Goal: Task Accomplishment & Management: Use online tool/utility

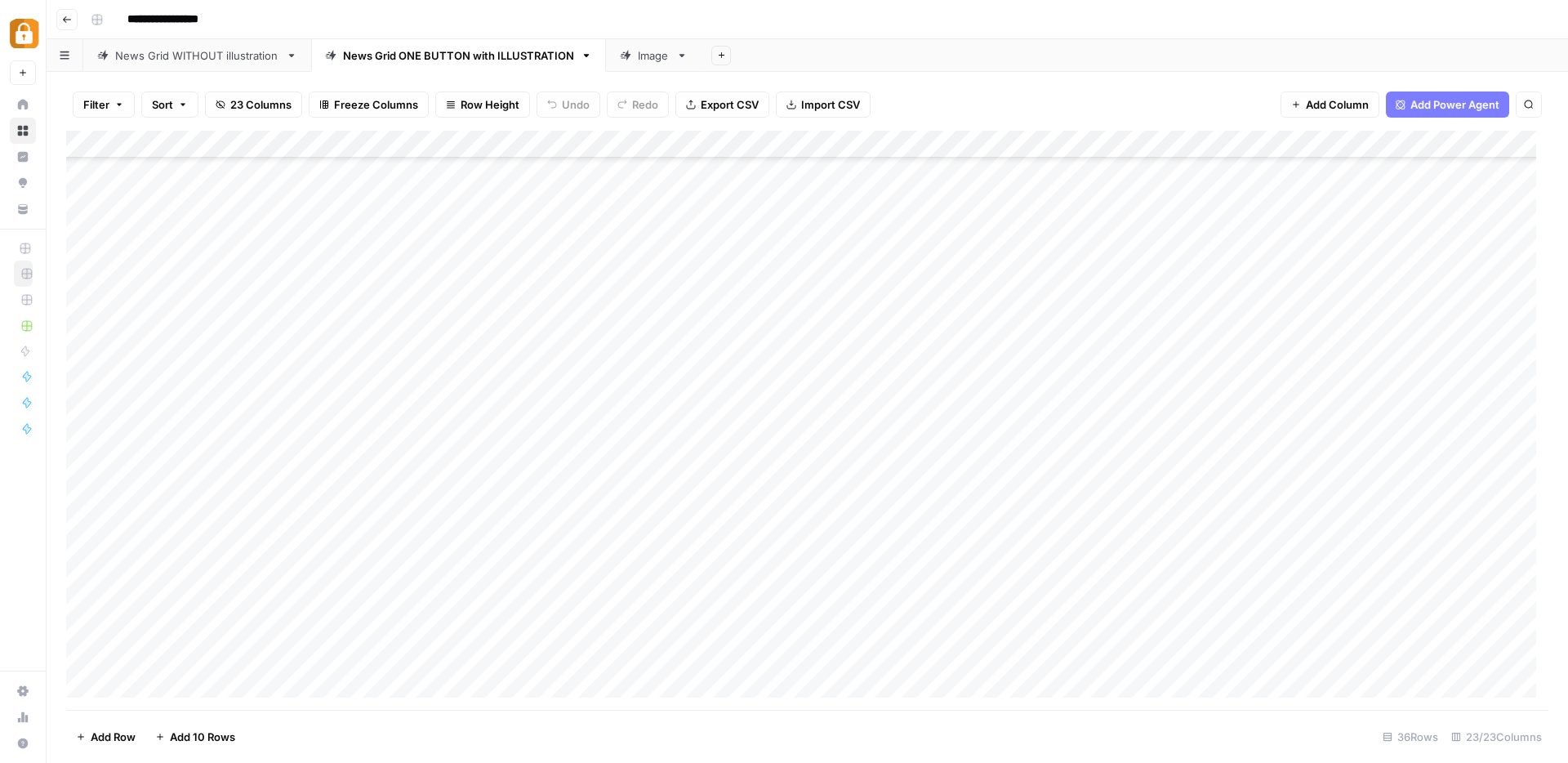
scroll to position [390, 0]
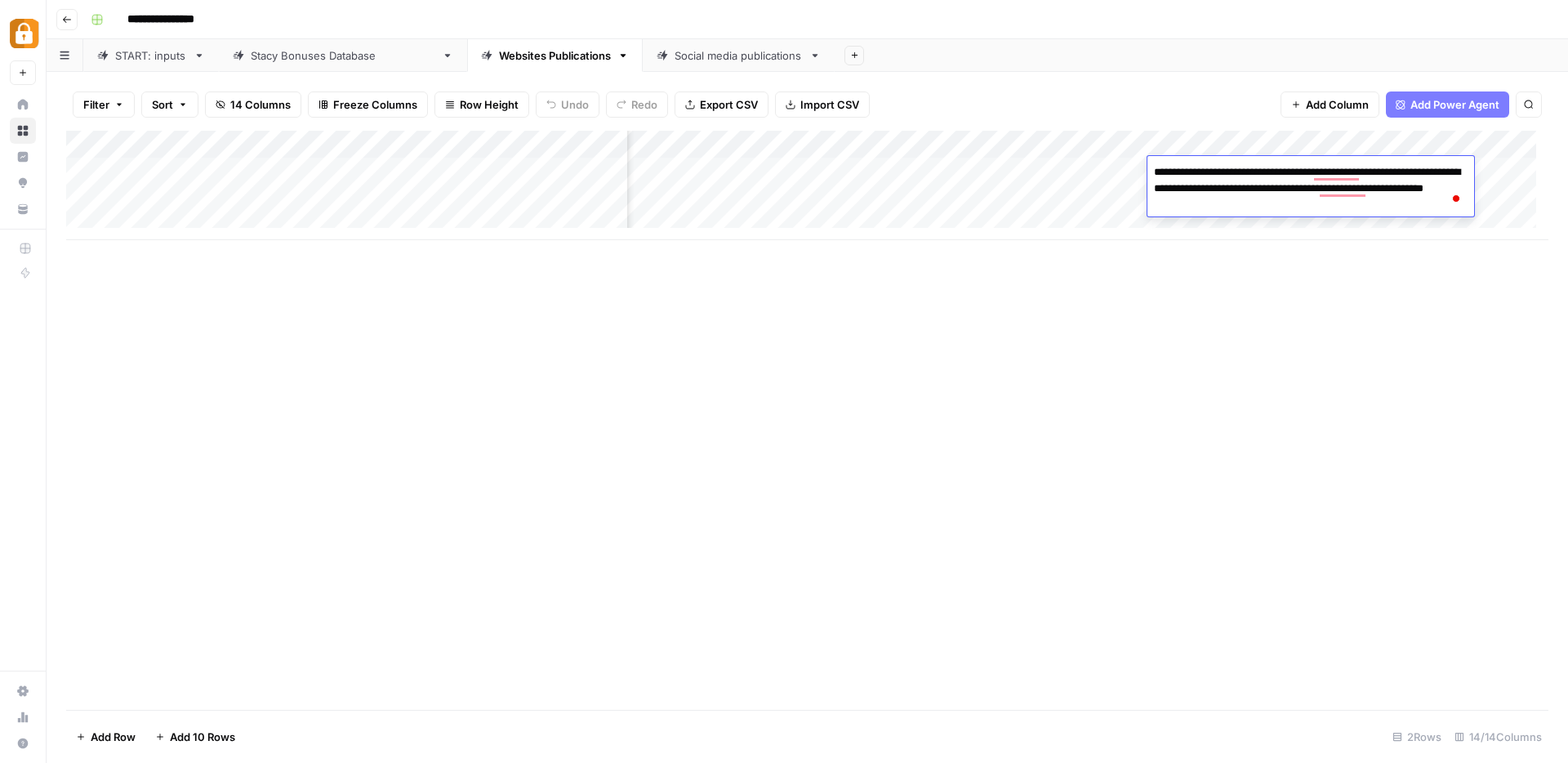
scroll to position [0, 887]
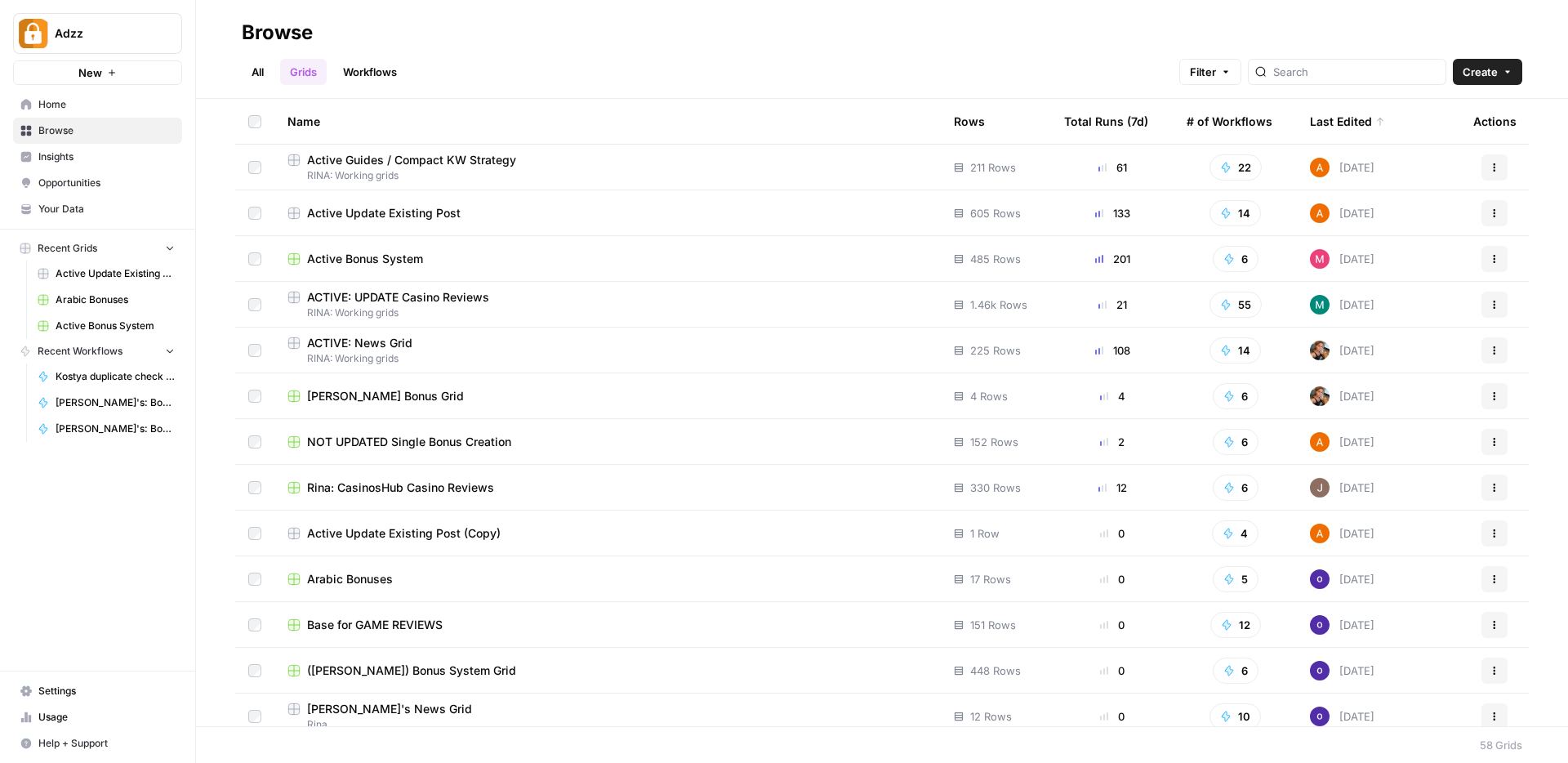
click at [437, 308] on span "RINA: Working grids" at bounding box center [608, 313] width 641 height 15
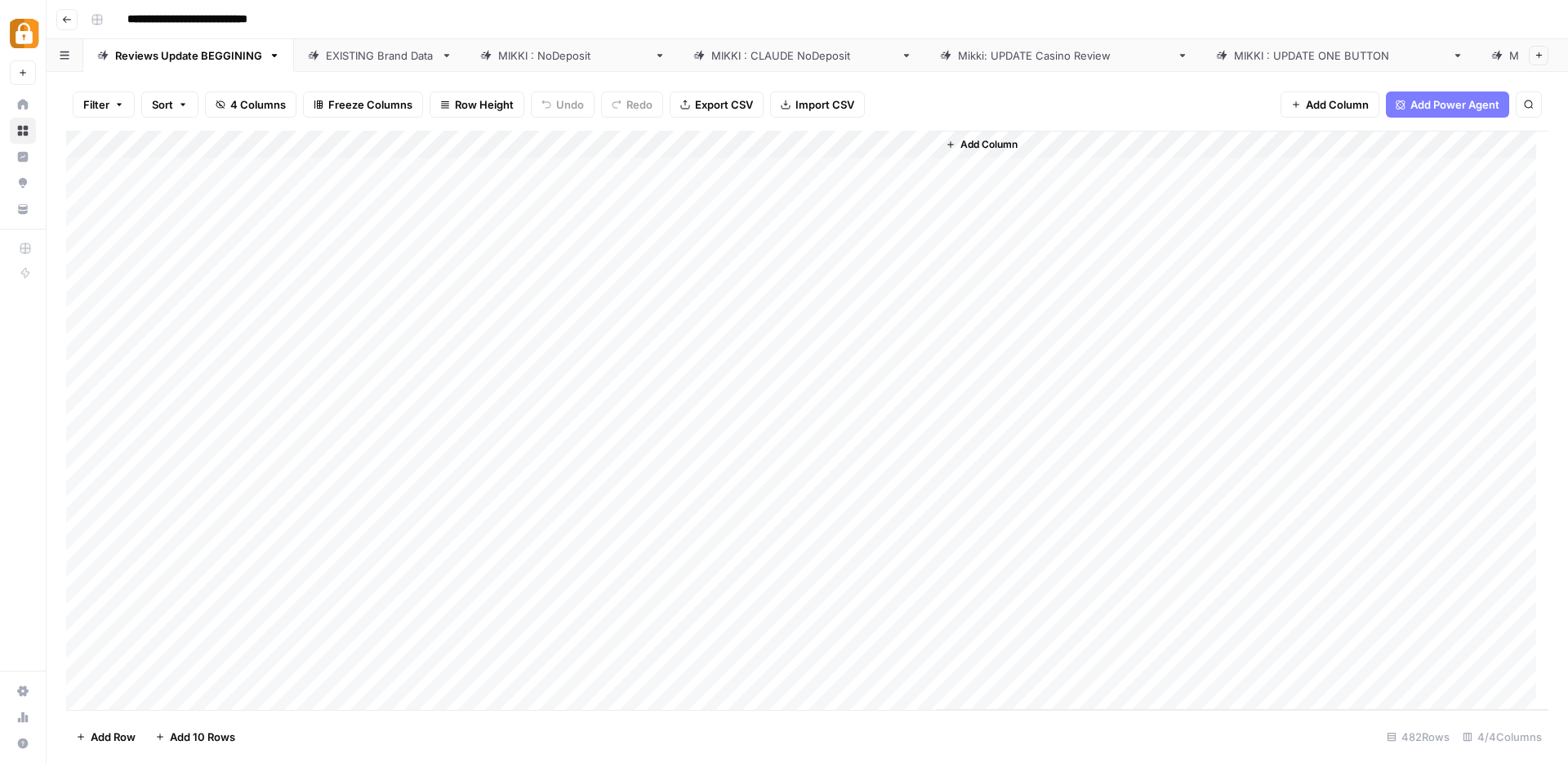
click at [531, 54] on div "[PERSON_NAME] : NoDeposit" at bounding box center [573, 55] width 150 height 16
click at [84, 606] on div "Add Column" at bounding box center [807, 421] width 1482 height 579
click at [1291, 611] on div "Add Column" at bounding box center [807, 421] width 1482 height 579
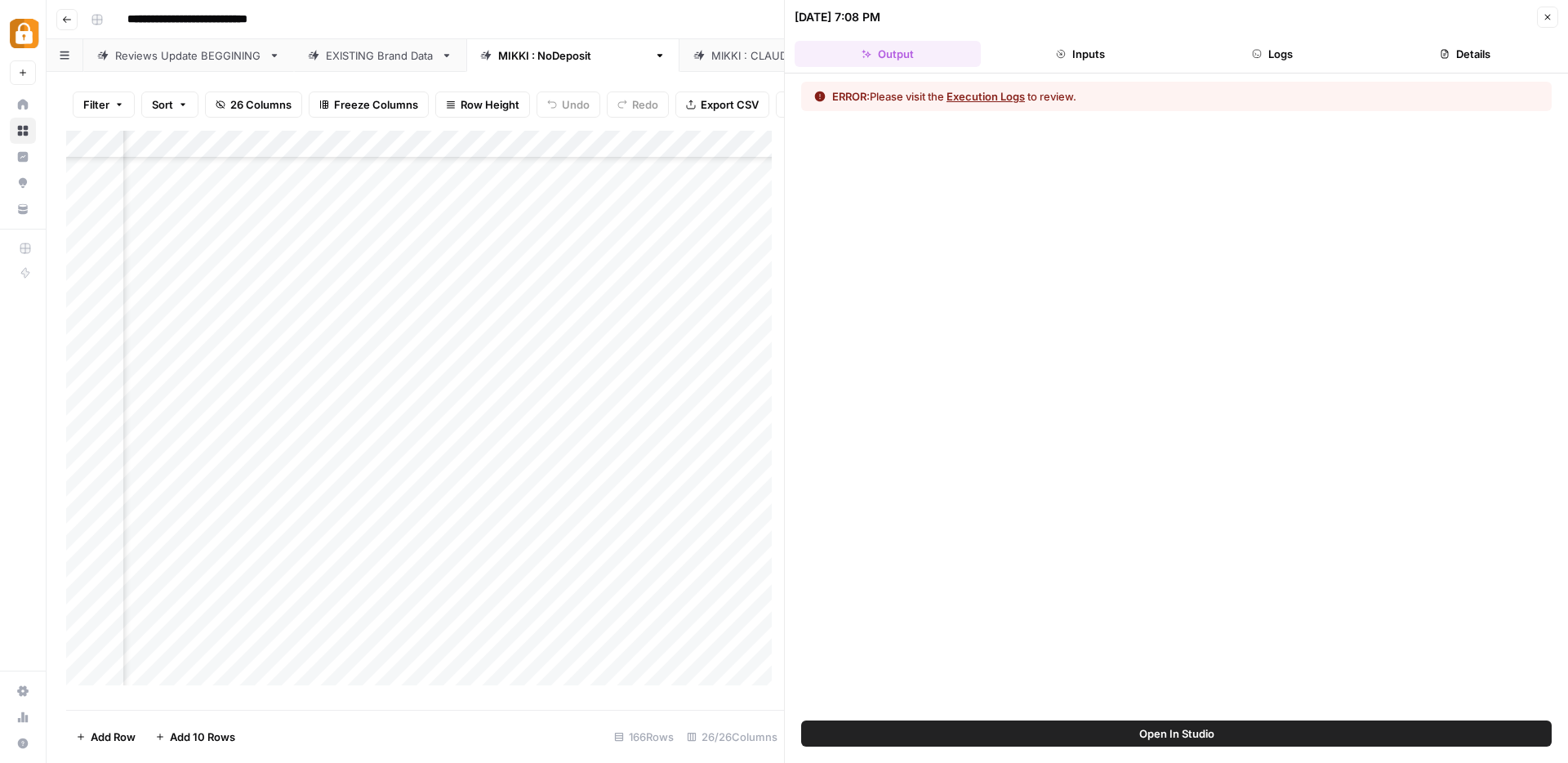
click at [1260, 50] on icon "button" at bounding box center [1257, 53] width 8 height 8
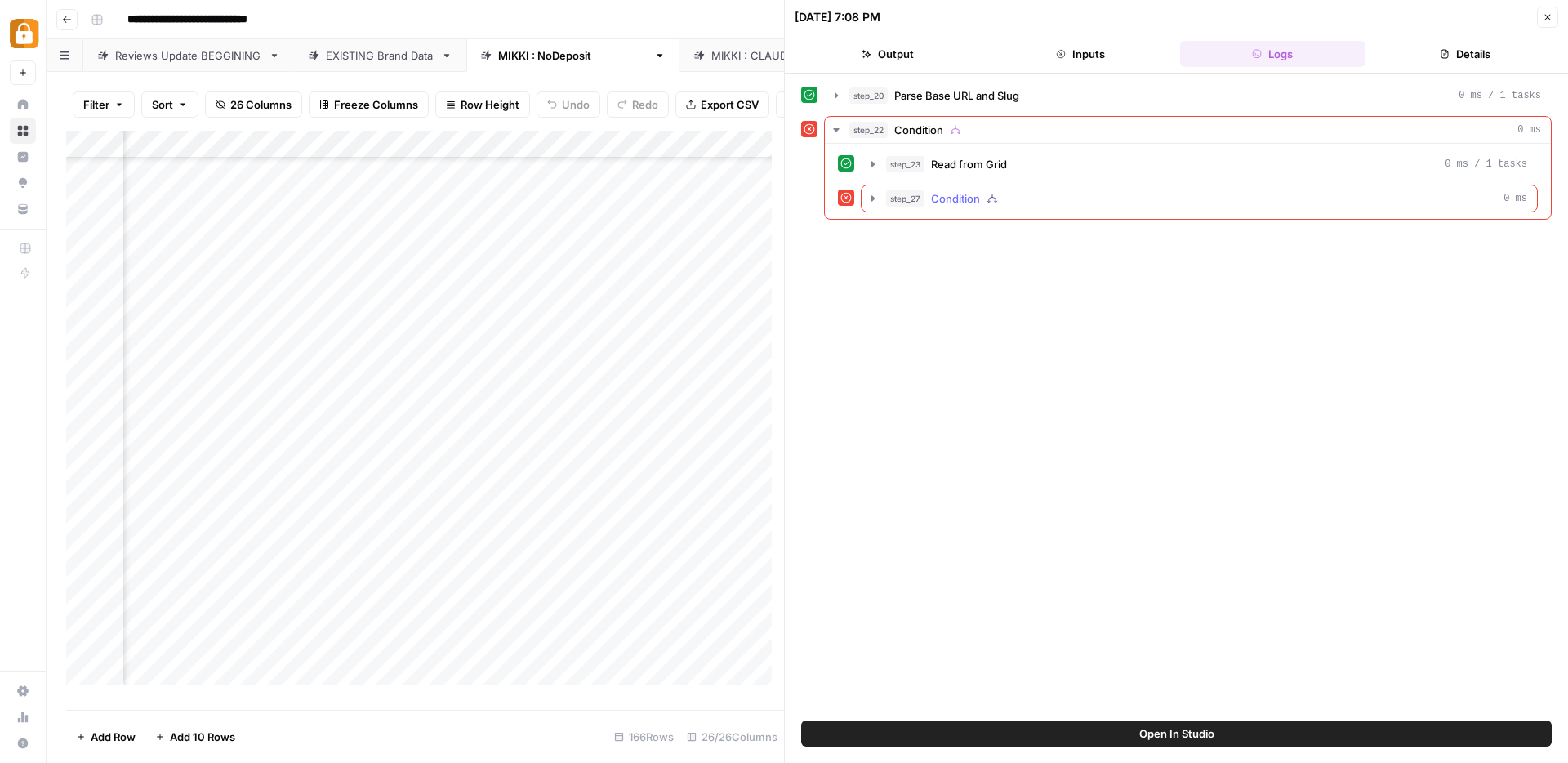
click at [870, 199] on icon "button" at bounding box center [873, 198] width 13 height 13
click at [911, 236] on icon "button" at bounding box center [910, 233] width 13 height 13
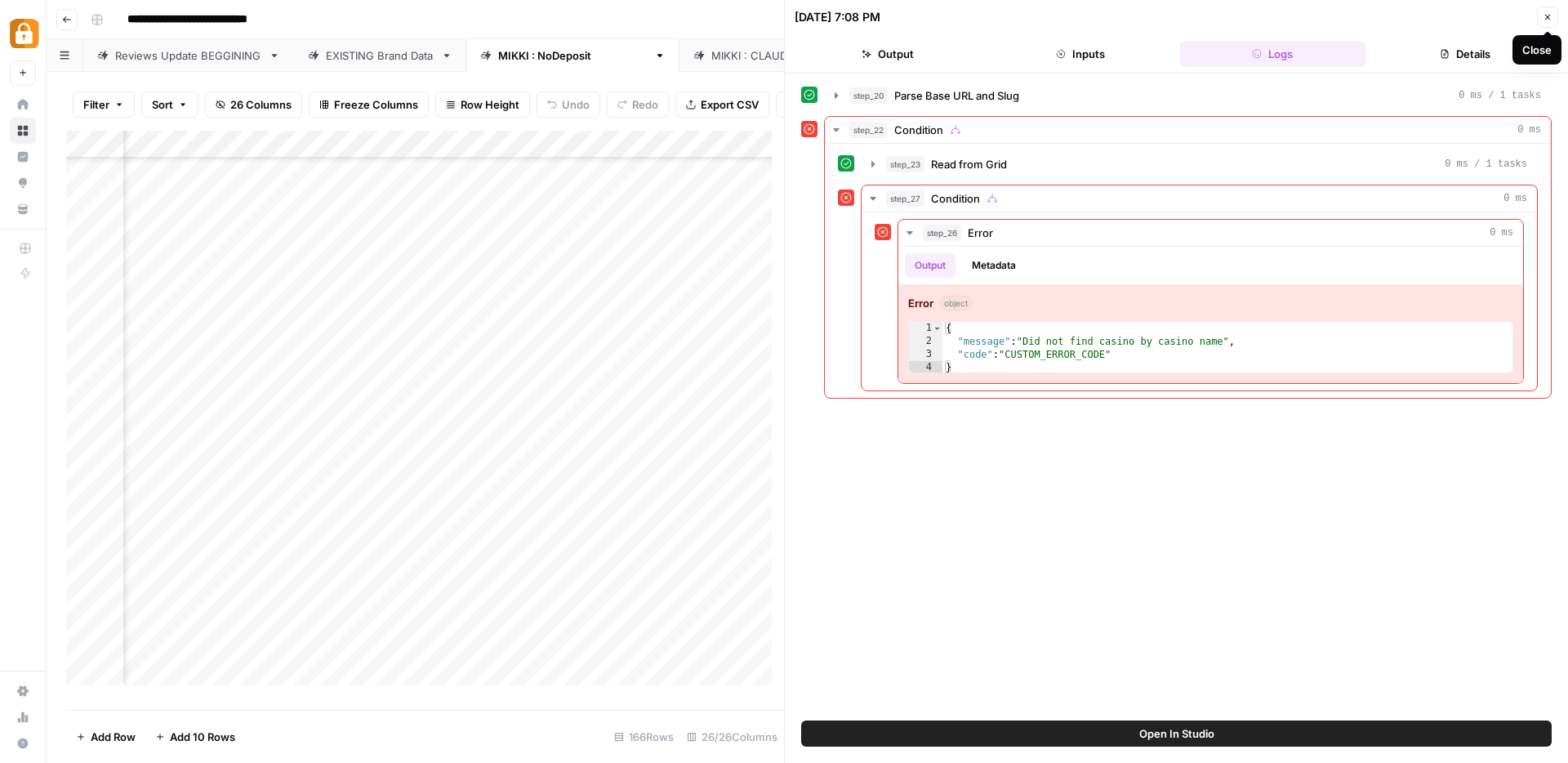
click at [1541, 12] on button "Close" at bounding box center [1548, 17] width 21 height 21
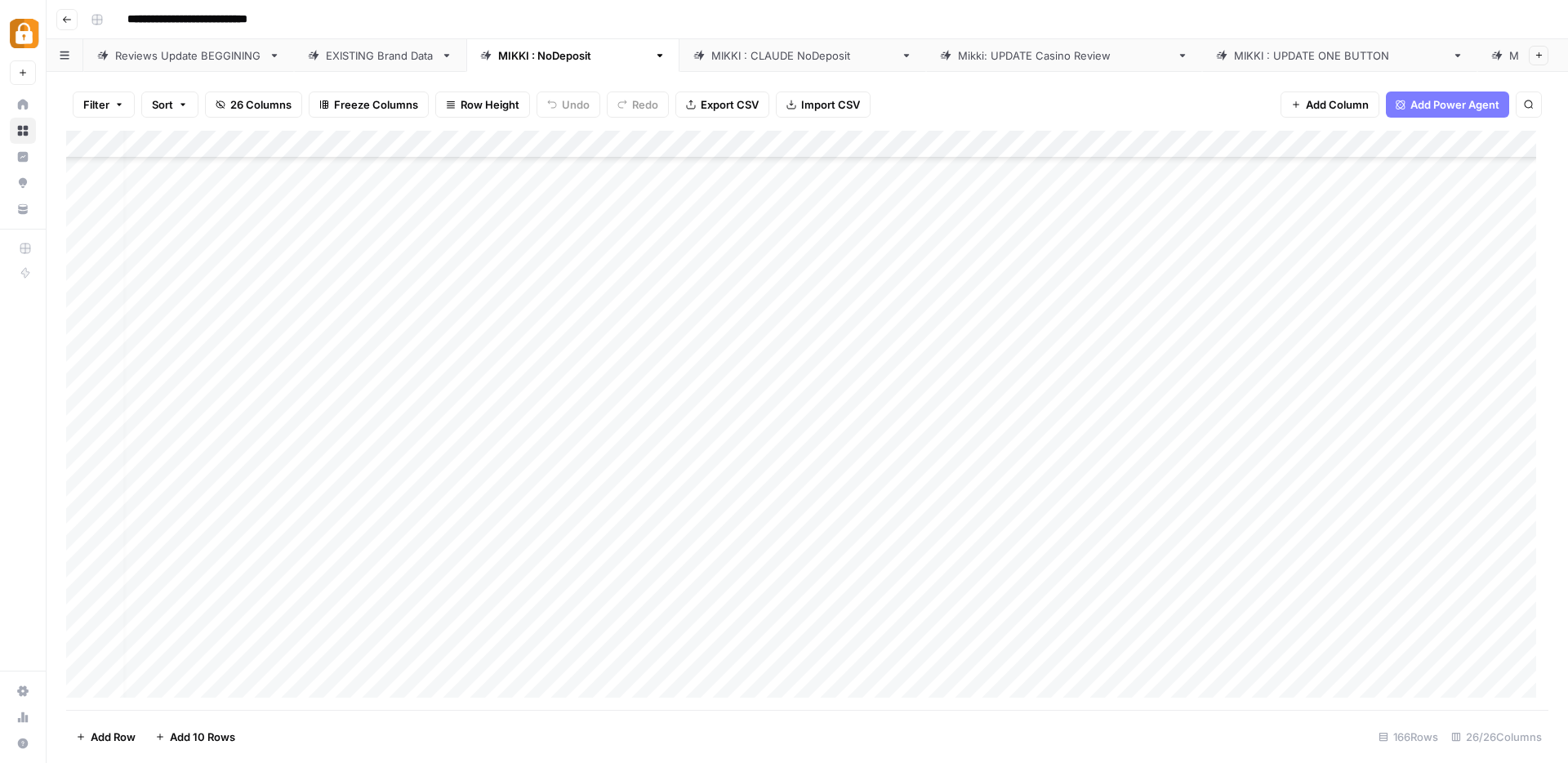
scroll to position [3479, 13]
click at [633, 610] on div "Add Column" at bounding box center [807, 421] width 1482 height 579
click at [348, 52] on div "EXISTING Brand Data" at bounding box center [380, 55] width 109 height 16
click at [1531, 108] on icon "button" at bounding box center [1529, 104] width 10 height 10
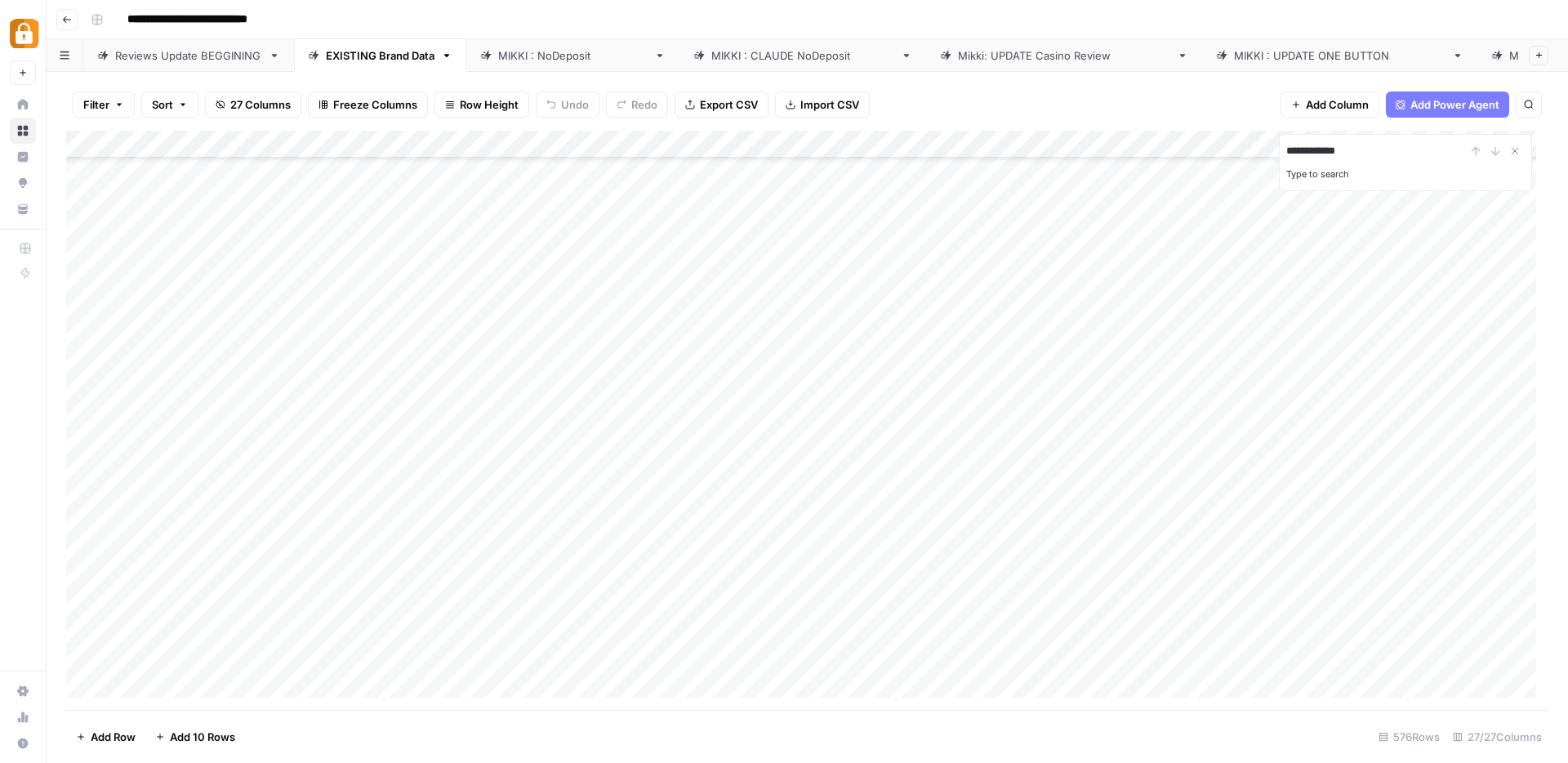
click at [1367, 150] on input "**********" at bounding box center [1376, 152] width 180 height 20
type input "********"
click at [466, 141] on div "Add Column" at bounding box center [807, 421] width 1482 height 579
drag, startPoint x: 453, startPoint y: 259, endPoint x: 432, endPoint y: 322, distance: 66.4
click at [432, 322] on div "casino_name Text Sort Ascending Sort Descending Filter Hide Column Remove Column" at bounding box center [480, 273] width 195 height 220
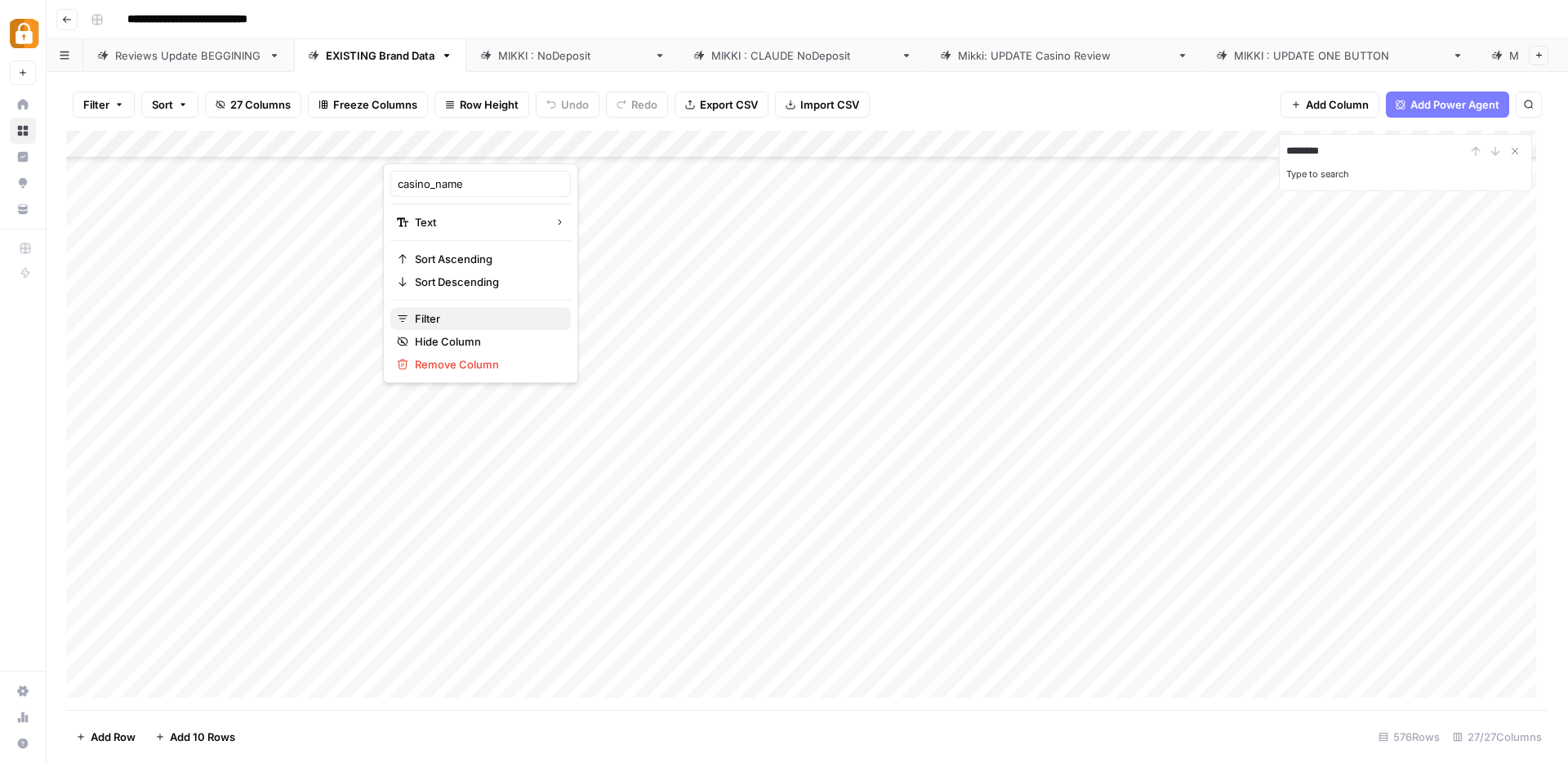
click at [432, 322] on span "Filter" at bounding box center [486, 318] width 143 height 16
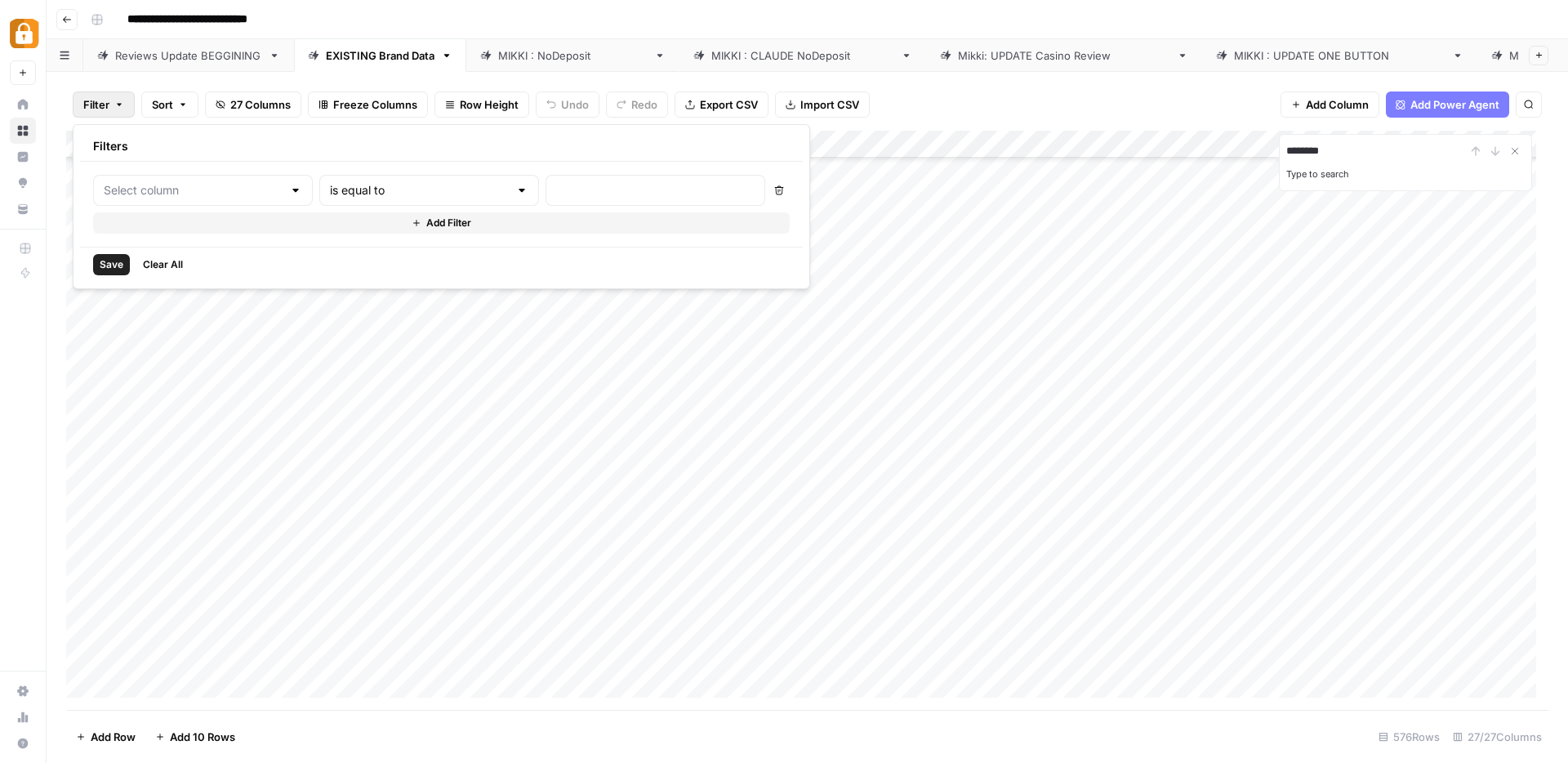
type input "casino_name"
click at [592, 189] on input "text" at bounding box center [700, 190] width 216 height 16
paste input "[DOMAIN_NAME]"
type input "[DOMAIN_NAME]"
click at [114, 268] on span "Save" at bounding box center [111, 265] width 24 height 15
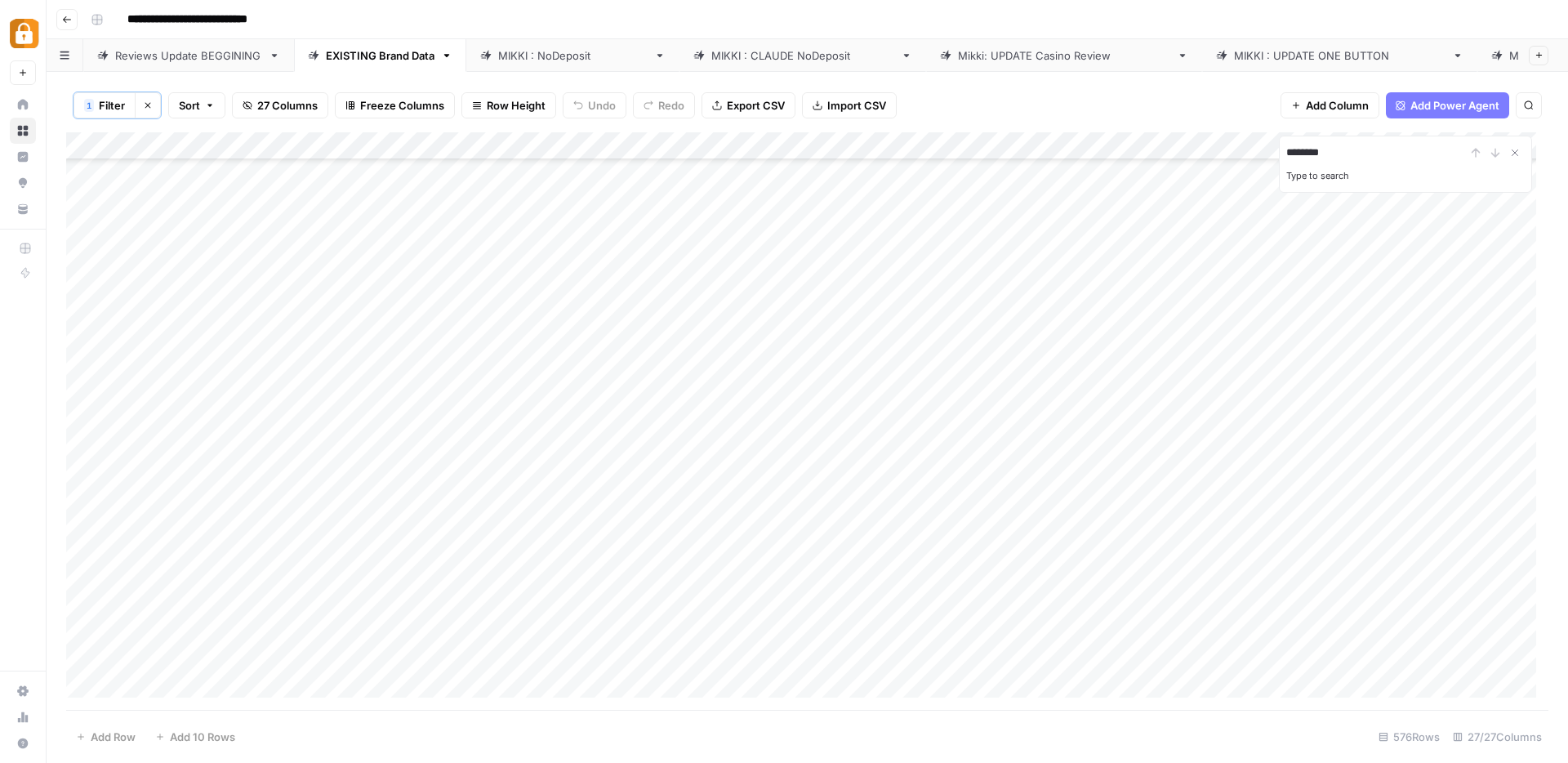
scroll to position [0, 0]
click at [147, 103] on icon "button" at bounding box center [147, 105] width 10 height 10
click at [147, 103] on button "Sort" at bounding box center [170, 104] width 57 height 26
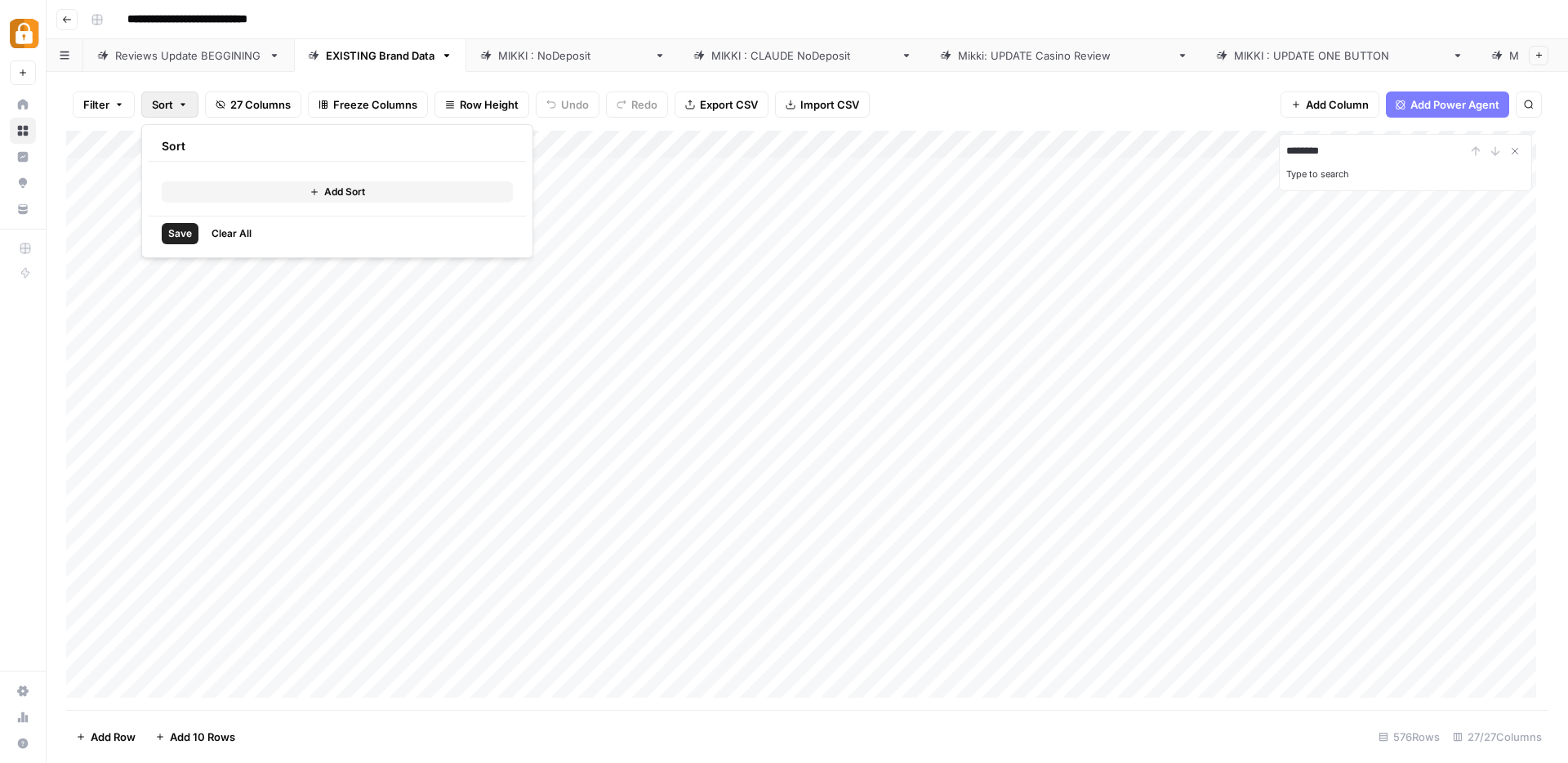
click at [580, 54] on div "[PERSON_NAME] : NoDeposit" at bounding box center [573, 55] width 150 height 16
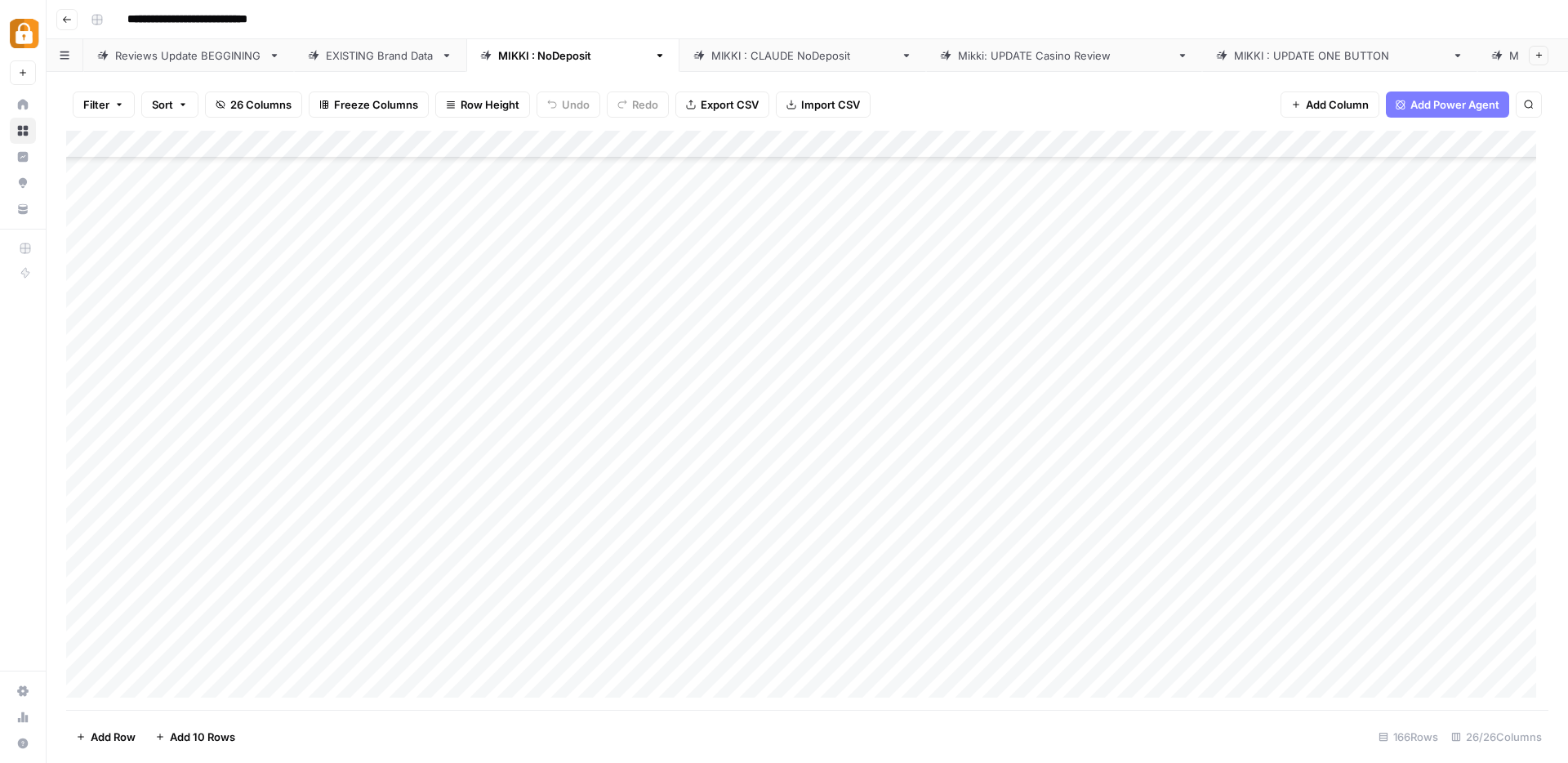
scroll to position [3934, 0]
click at [85, 184] on div "Add Column" at bounding box center [807, 421] width 1482 height 579
click at [85, 241] on div "Add Column" at bounding box center [807, 421] width 1482 height 579
click at [81, 513] on div "Add Column" at bounding box center [807, 421] width 1482 height 579
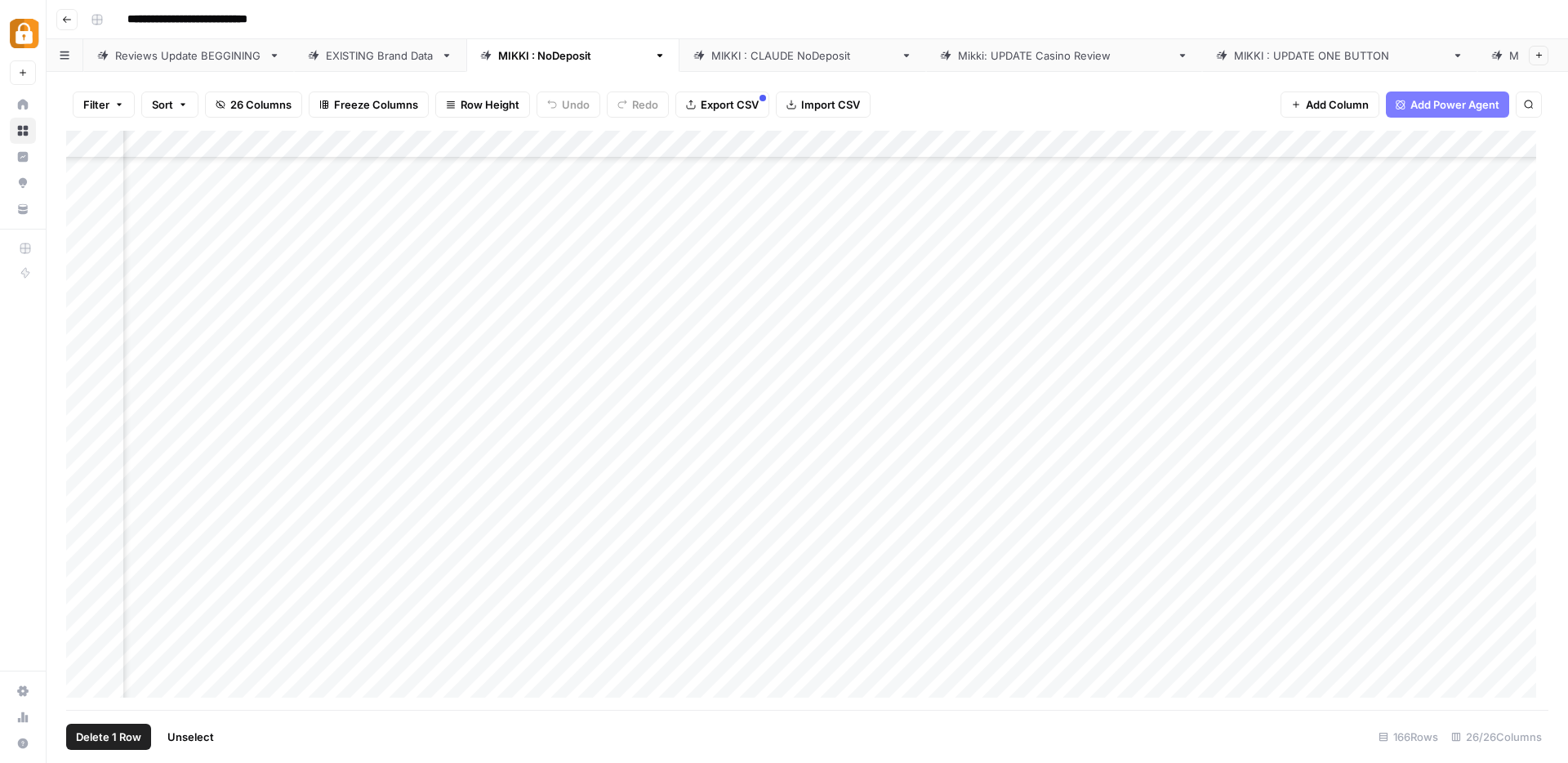
scroll to position [3877, 2892]
click at [1259, 517] on div "Add Column" at bounding box center [807, 421] width 1482 height 579
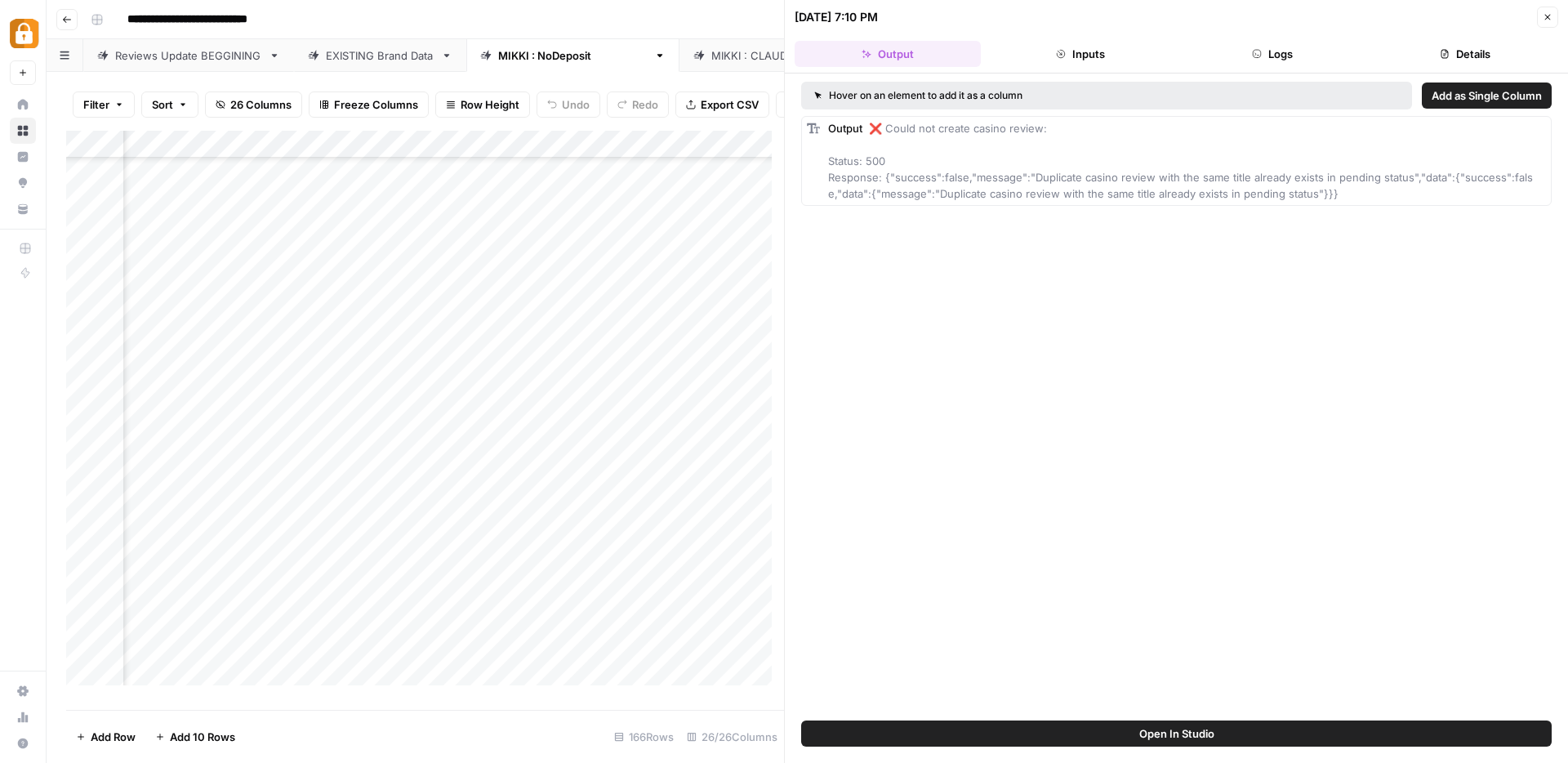
click at [1548, 15] on icon "button" at bounding box center [1548, 18] width 5 height 5
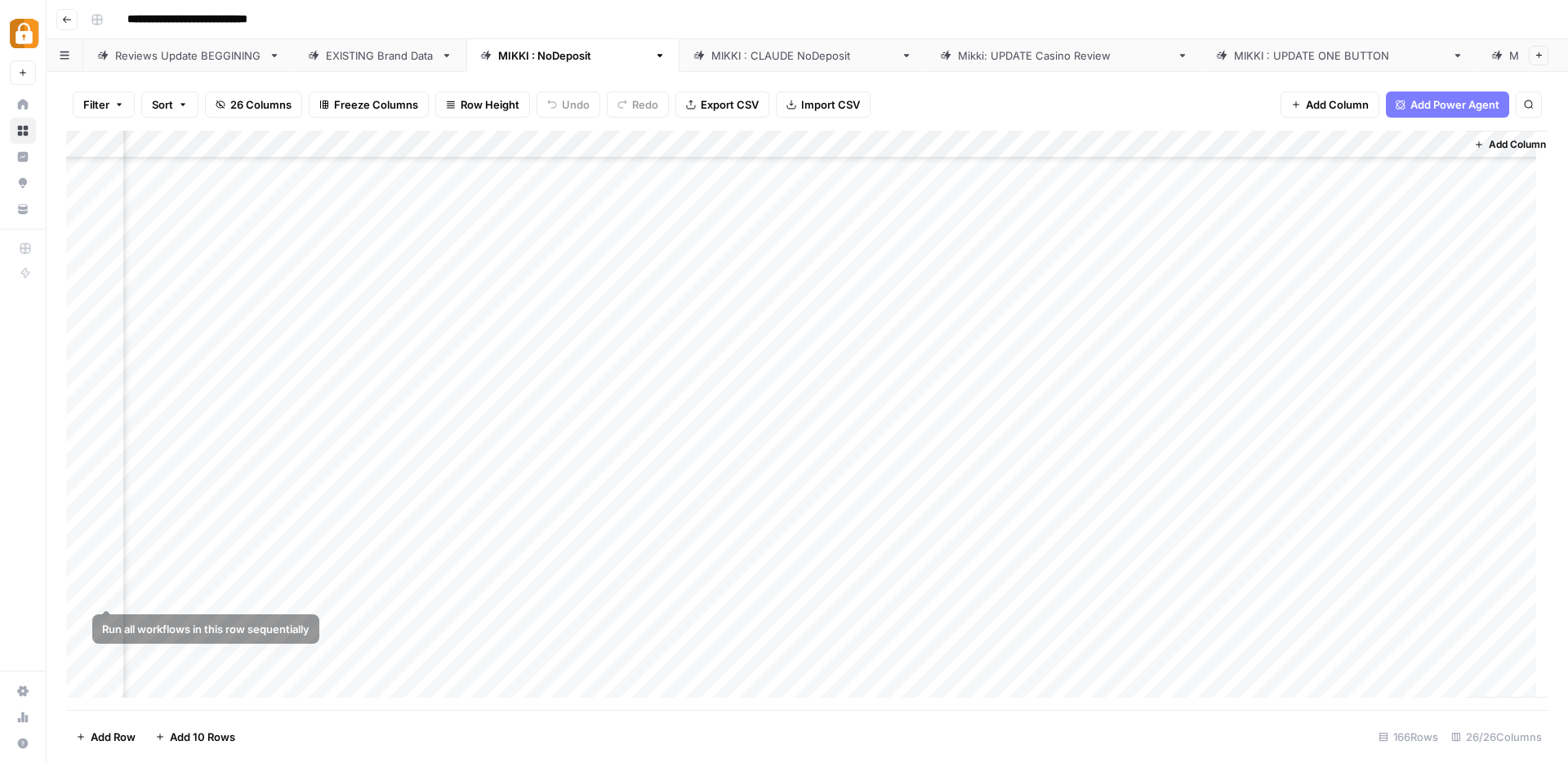
scroll to position [3023, 2872]
click at [85, 623] on div "Add Column" at bounding box center [807, 421] width 1482 height 579
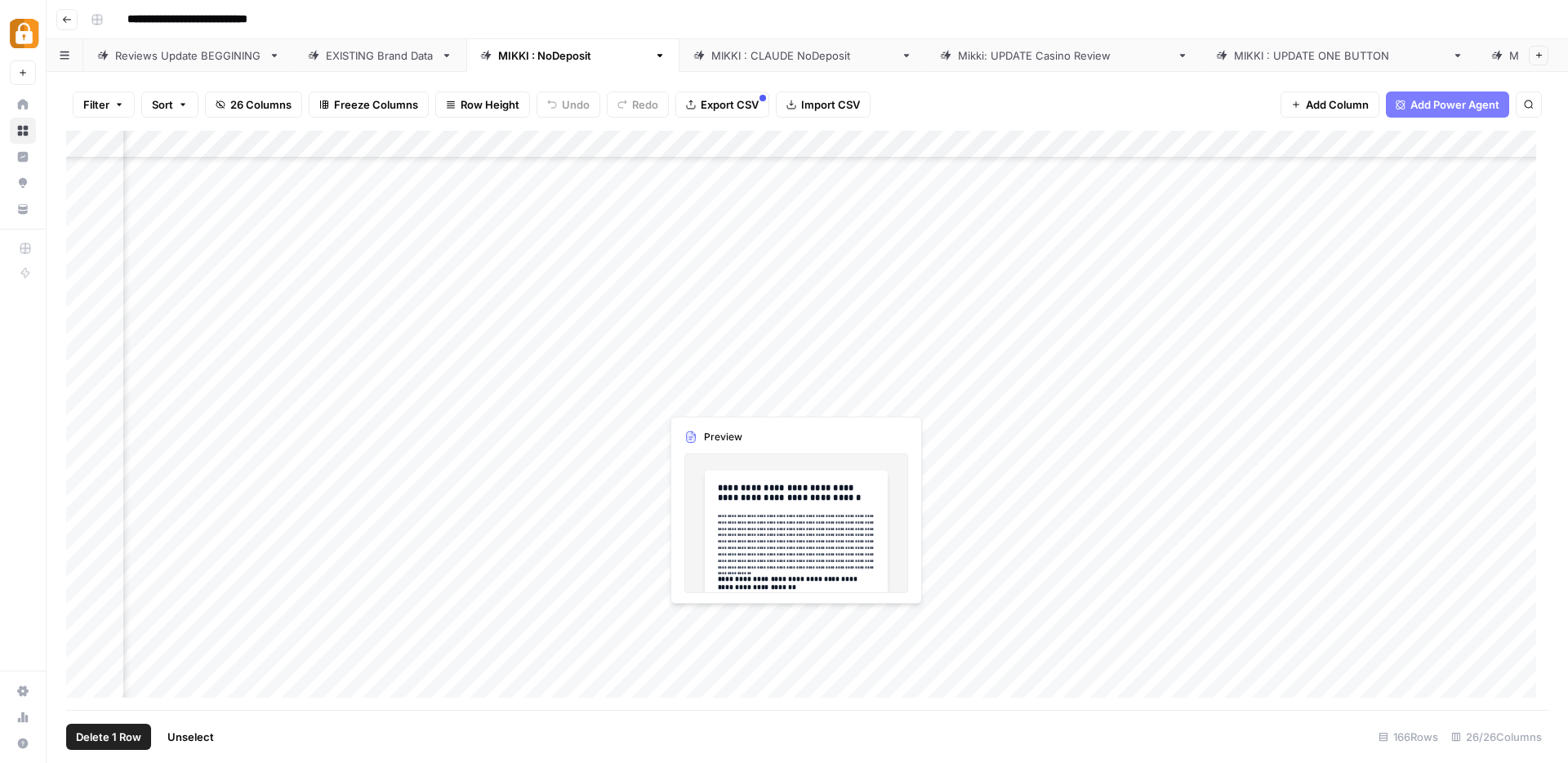
scroll to position [3023, 1001]
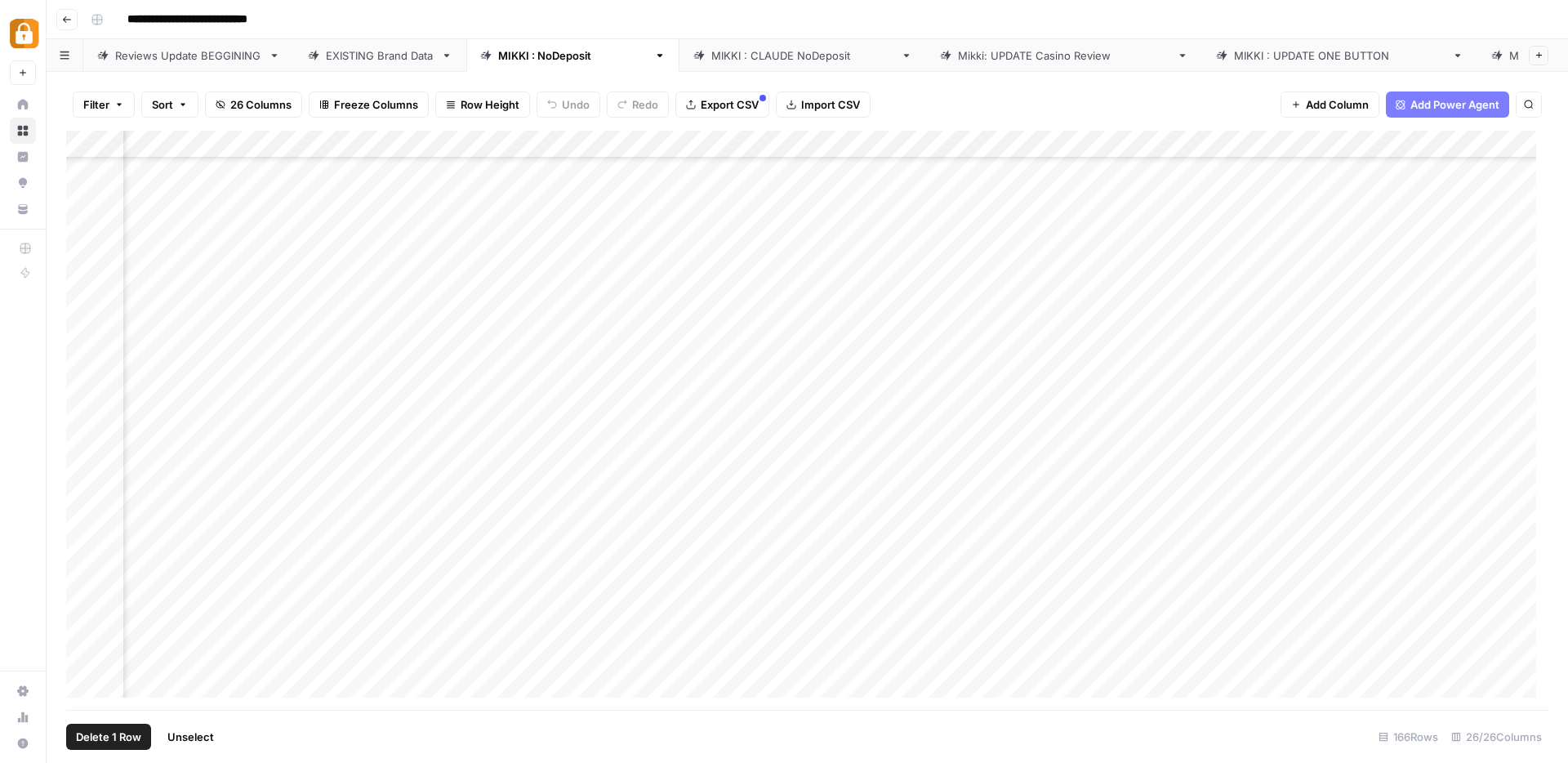
click at [365, 53] on div "EXISTING Brand Data" at bounding box center [380, 55] width 109 height 16
click at [1526, 106] on icon "button" at bounding box center [1529, 104] width 10 height 10
type input "**********"
click at [1375, 148] on input "**********" at bounding box center [1376, 152] width 180 height 20
drag, startPoint x: 1384, startPoint y: 150, endPoint x: 1235, endPoint y: 132, distance: 150.1
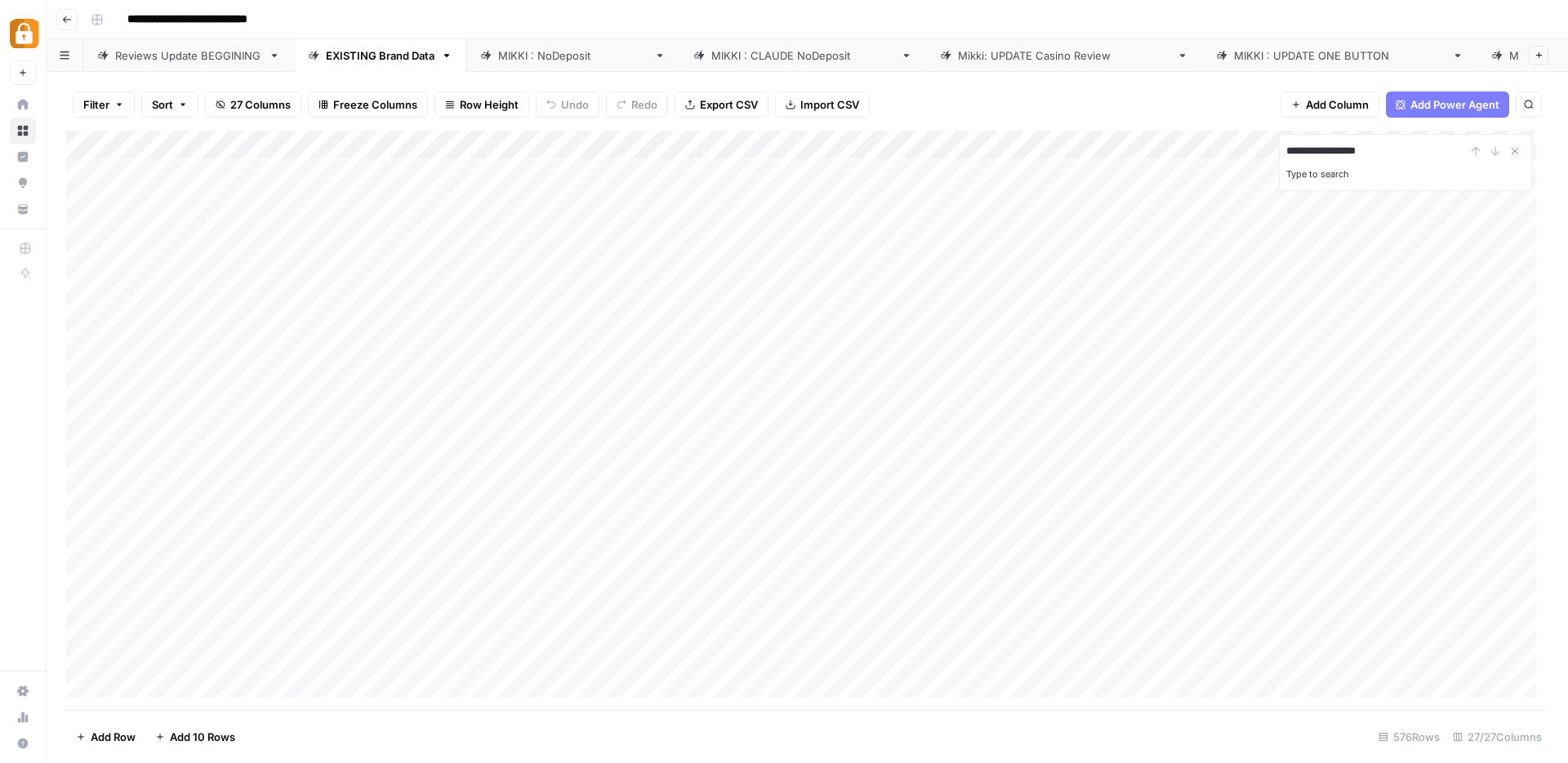
click at [1235, 132] on div "**********" at bounding box center [807, 421] width 1482 height 579
click at [114, 100] on icon "button" at bounding box center [118, 104] width 10 height 10
click at [428, 182] on button "Add Filter" at bounding box center [397, 185] width 608 height 21
click at [290, 188] on div at bounding box center [296, 190] width 13 height 16
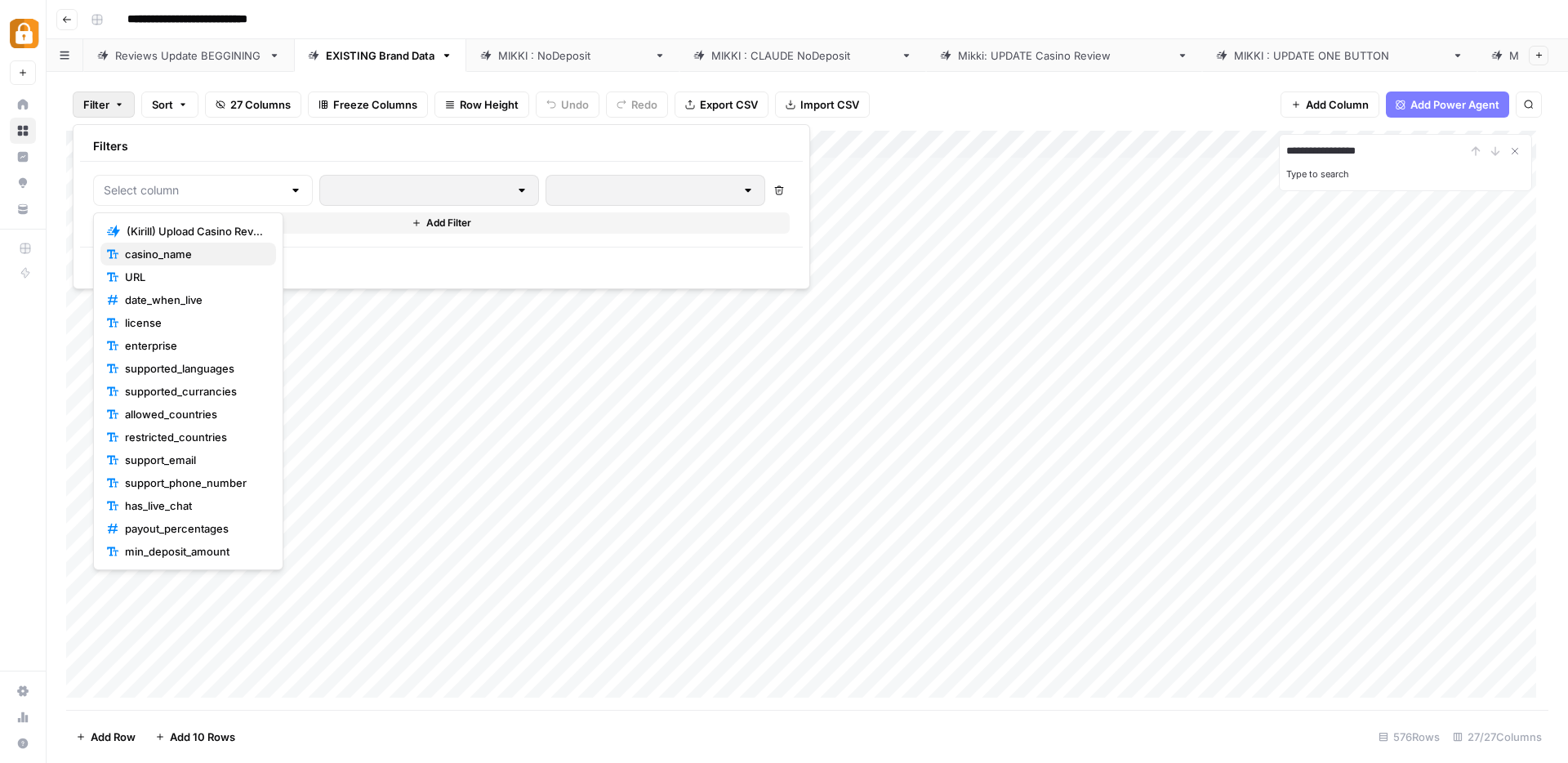
click at [182, 255] on span "casino_name" at bounding box center [193, 254] width 138 height 16
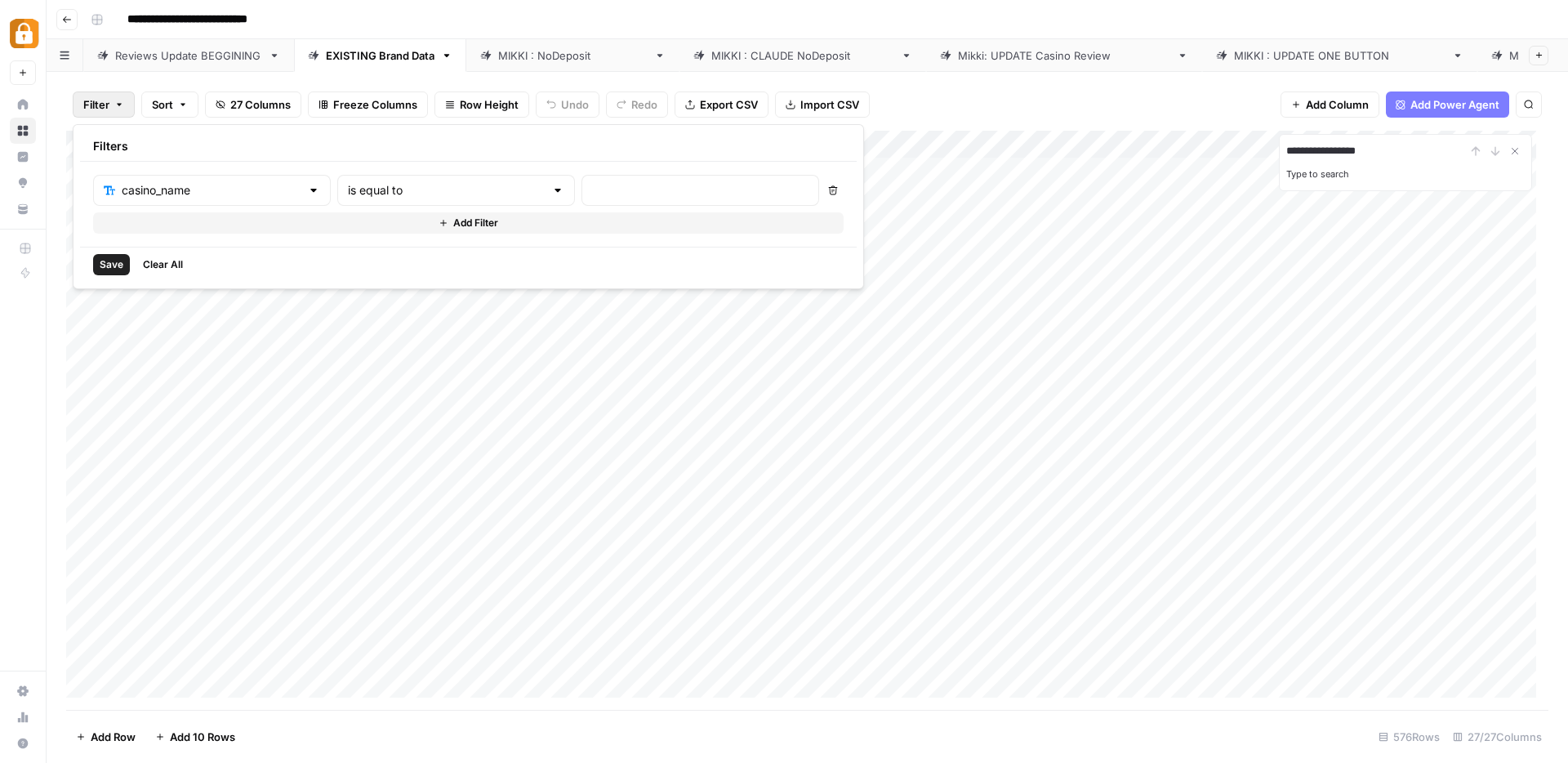
click at [582, 199] on div at bounding box center [700, 190] width 238 height 31
type input "the online casino"
click at [107, 263] on span "Save" at bounding box center [111, 265] width 24 height 15
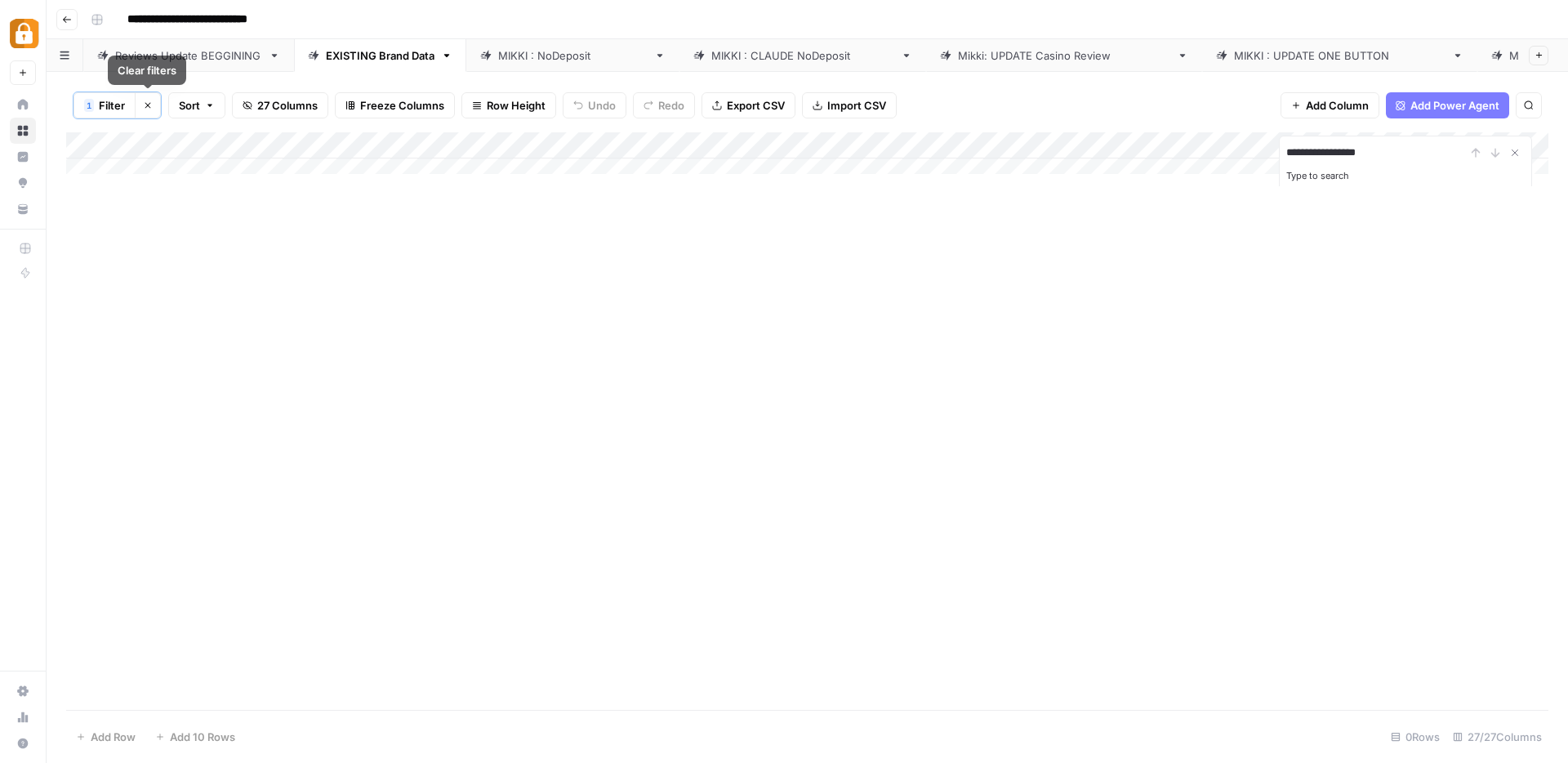
click at [102, 103] on span "Filter" at bounding box center [111, 105] width 26 height 16
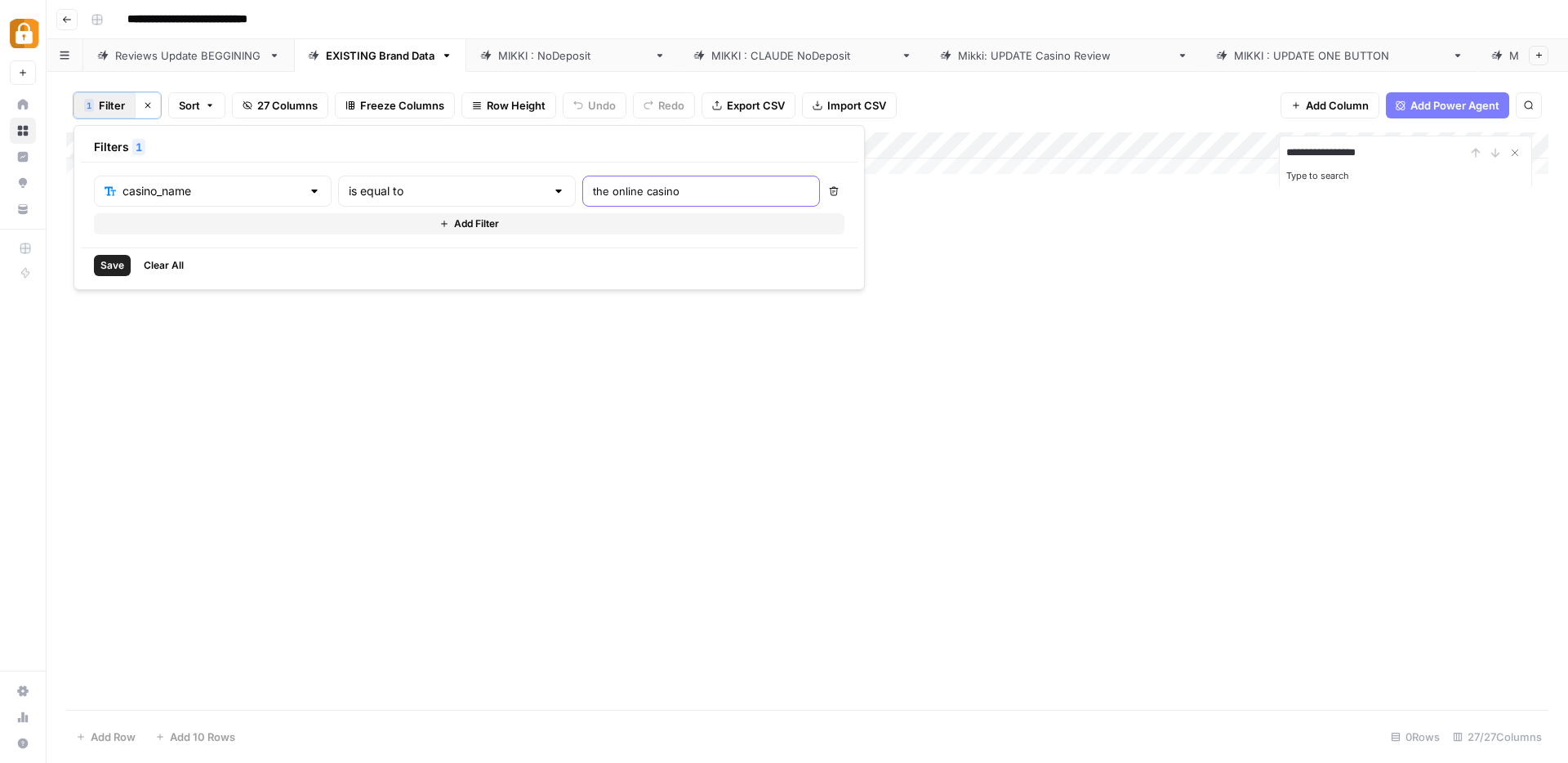
click at [593, 189] on input "the online casino" at bounding box center [701, 191] width 216 height 16
type input "The Online Casino"
click at [103, 262] on span "Save" at bounding box center [112, 266] width 24 height 15
click at [142, 103] on button "Clear filters" at bounding box center [147, 105] width 26 height 26
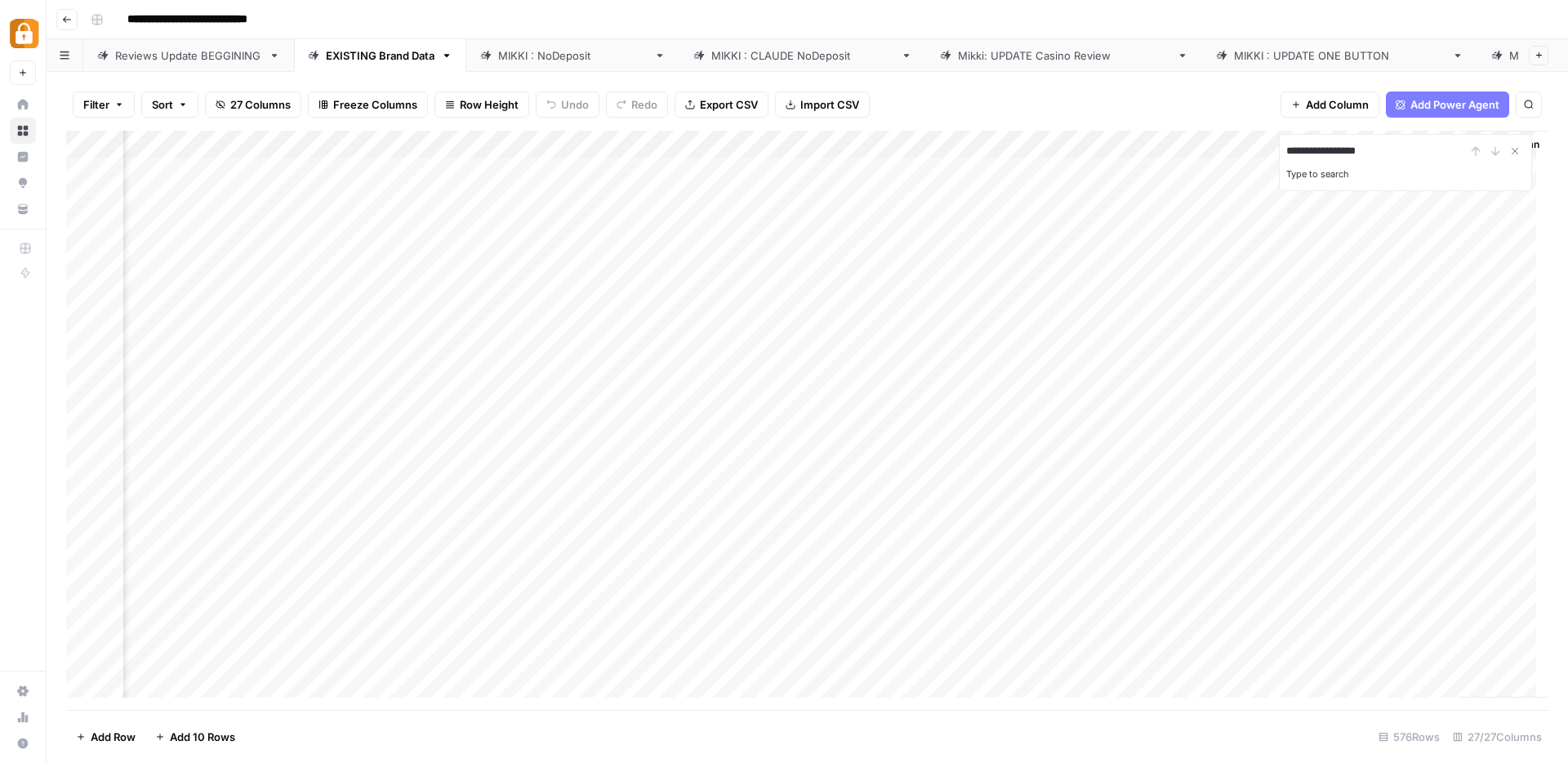
click at [1294, 152] on input "**********" at bounding box center [1376, 152] width 180 height 20
click at [1289, 152] on input "**********" at bounding box center [1376, 152] width 180 height 20
click at [1407, 152] on input "**********" at bounding box center [1376, 152] width 180 height 20
type input "**********"
click at [559, 52] on div "[PERSON_NAME] : NoDeposit" at bounding box center [573, 55] width 150 height 16
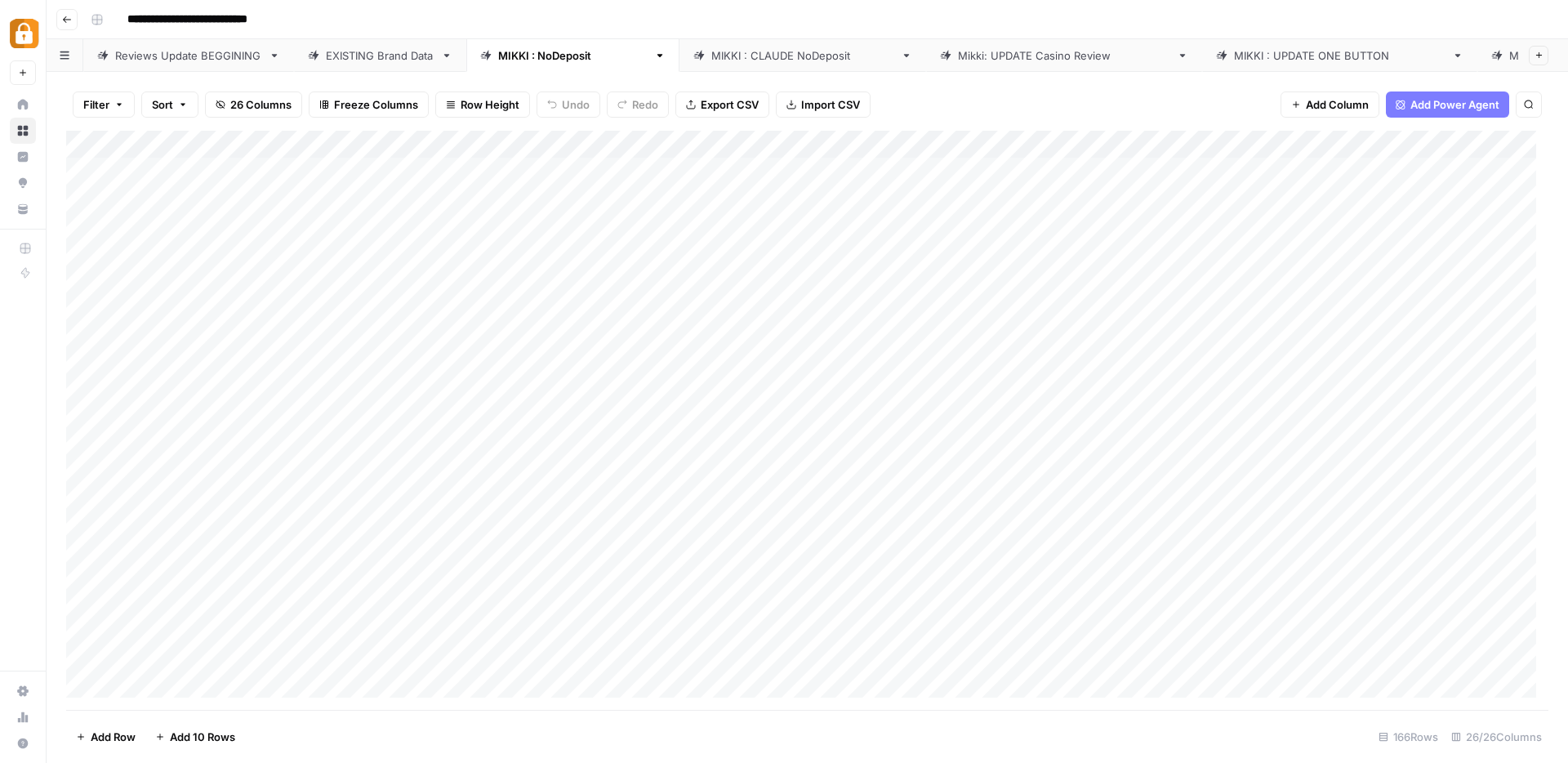
click at [403, 53] on div "EXISTING Brand Data" at bounding box center [380, 55] width 109 height 16
click at [562, 48] on div "[PERSON_NAME] : NoDeposit" at bounding box center [573, 55] width 150 height 16
click at [79, 220] on div "Add Column" at bounding box center [807, 421] width 1482 height 579
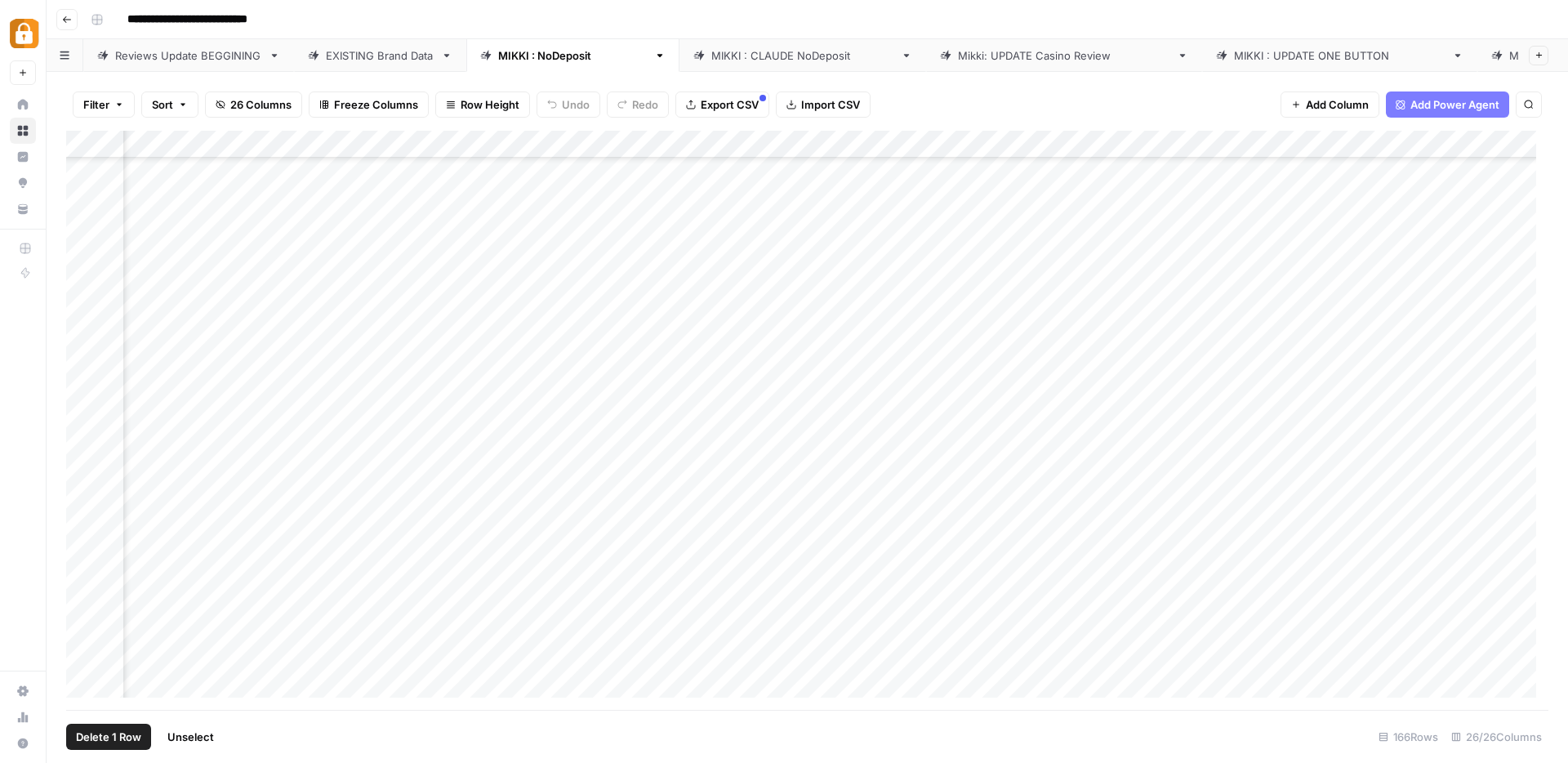
click at [352, 51] on div "EXISTING Brand Data" at bounding box center [380, 55] width 109 height 16
click at [102, 101] on span "Filter" at bounding box center [96, 104] width 26 height 16
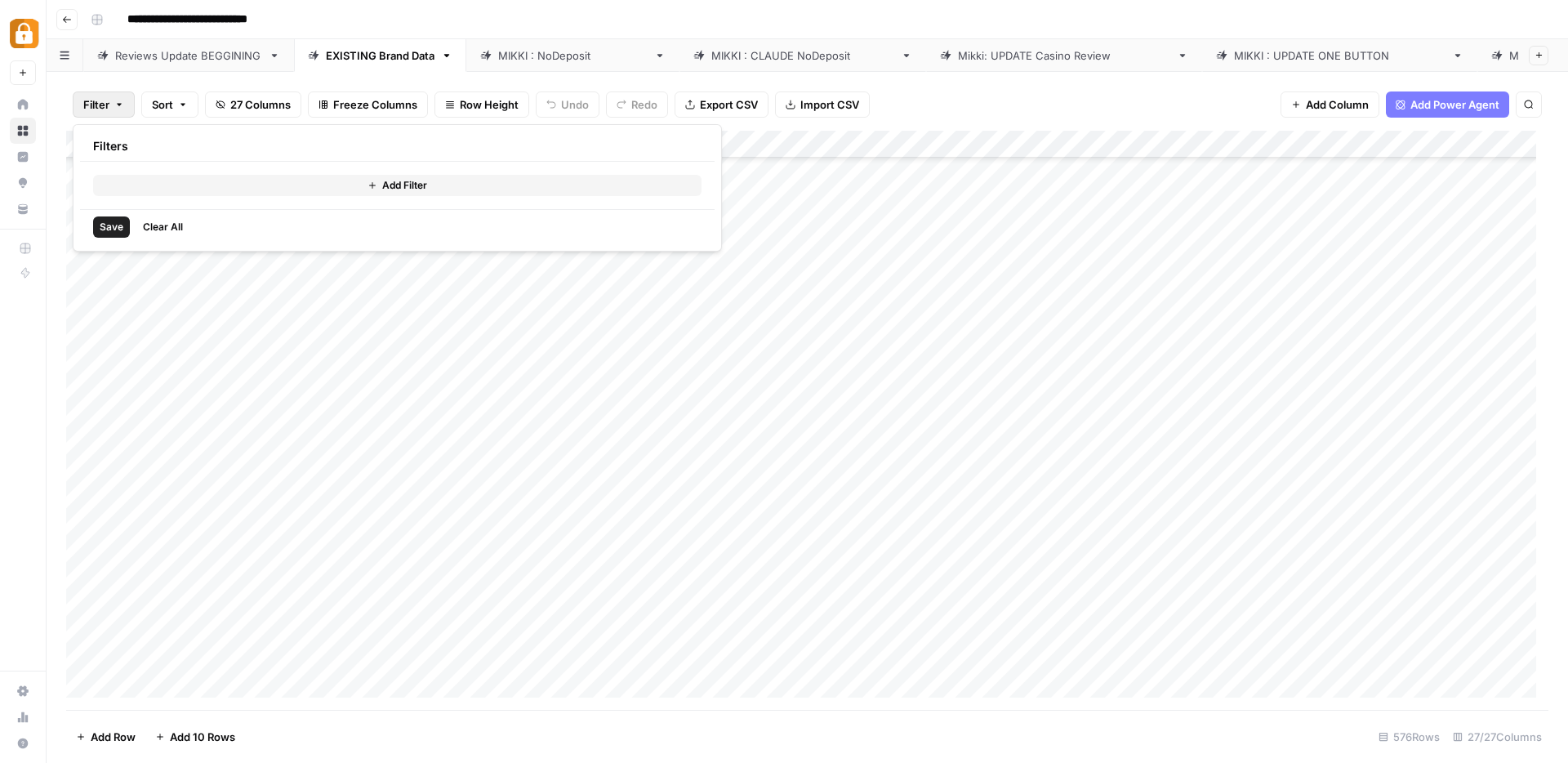
click at [383, 184] on span "Add Filter" at bounding box center [404, 185] width 45 height 15
click at [216, 188] on input "text" at bounding box center [192, 190] width 179 height 16
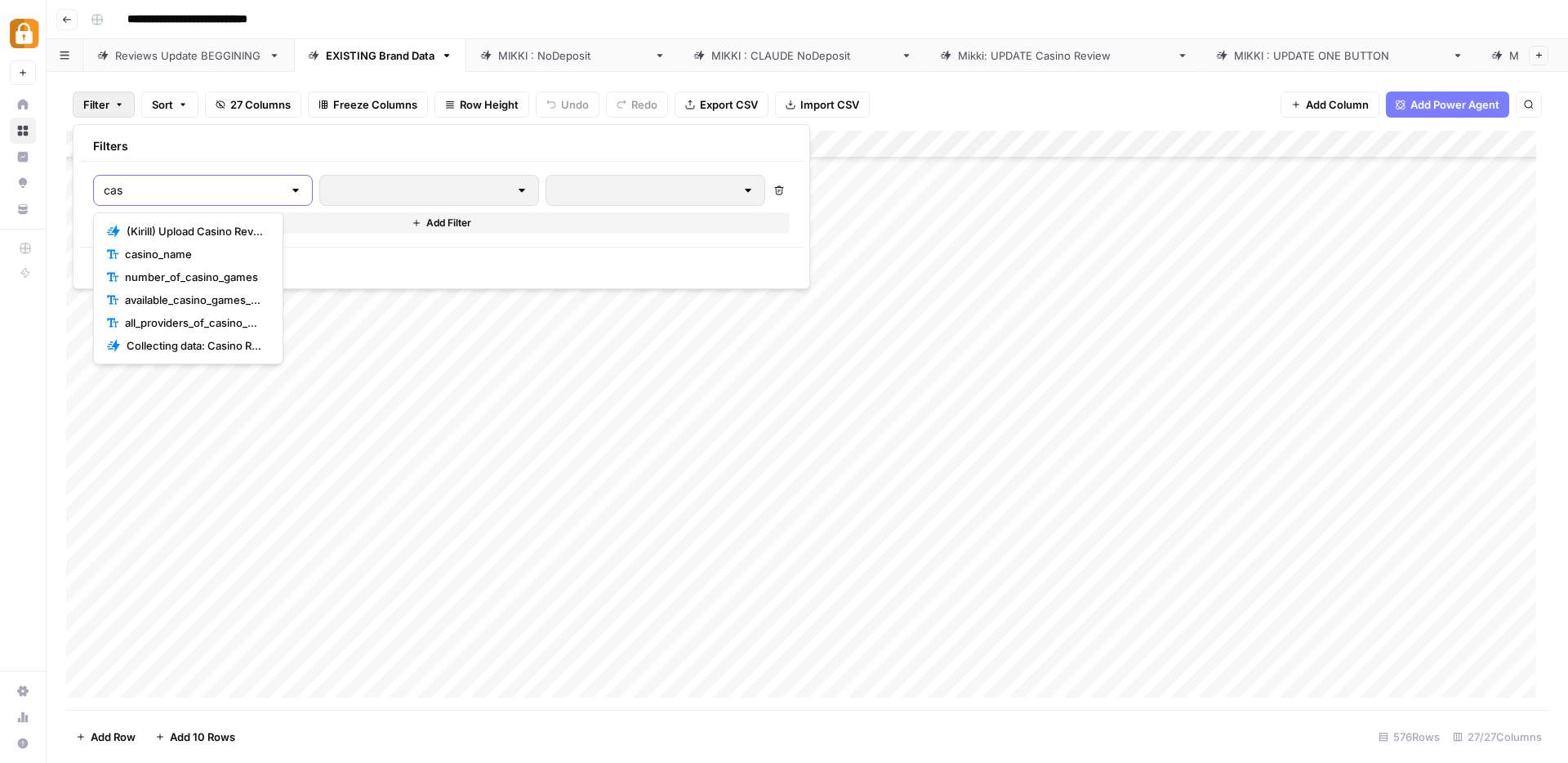
type input "cas"
click at [216, 246] on span "casino_name" at bounding box center [193, 254] width 138 height 16
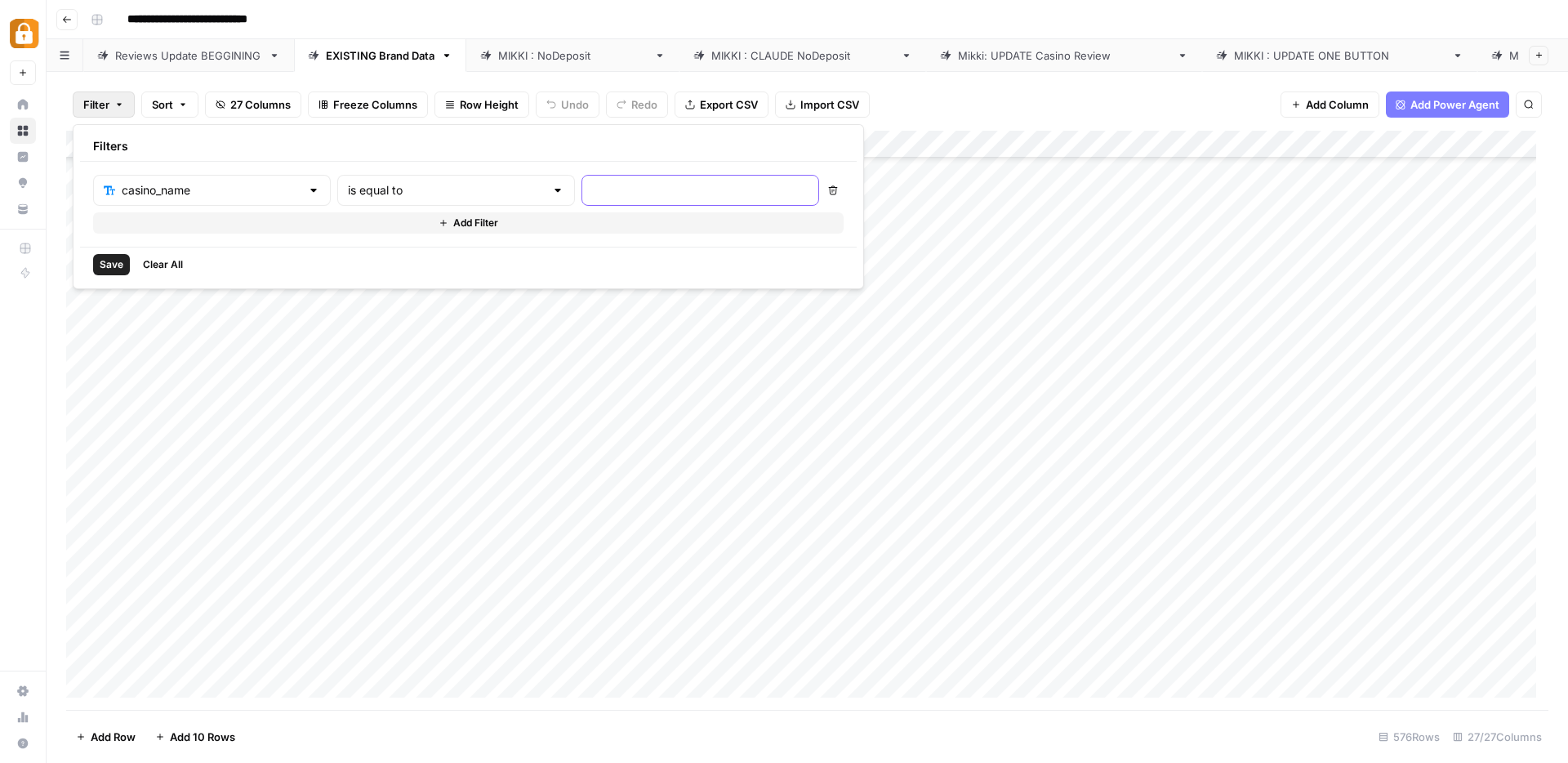
click at [592, 192] on input "text" at bounding box center [700, 190] width 216 height 16
click at [592, 190] on input "ctrabslots" at bounding box center [700, 190] width 216 height 16
type input "CtrabSlots"
click at [113, 260] on span "Save" at bounding box center [111, 265] width 24 height 15
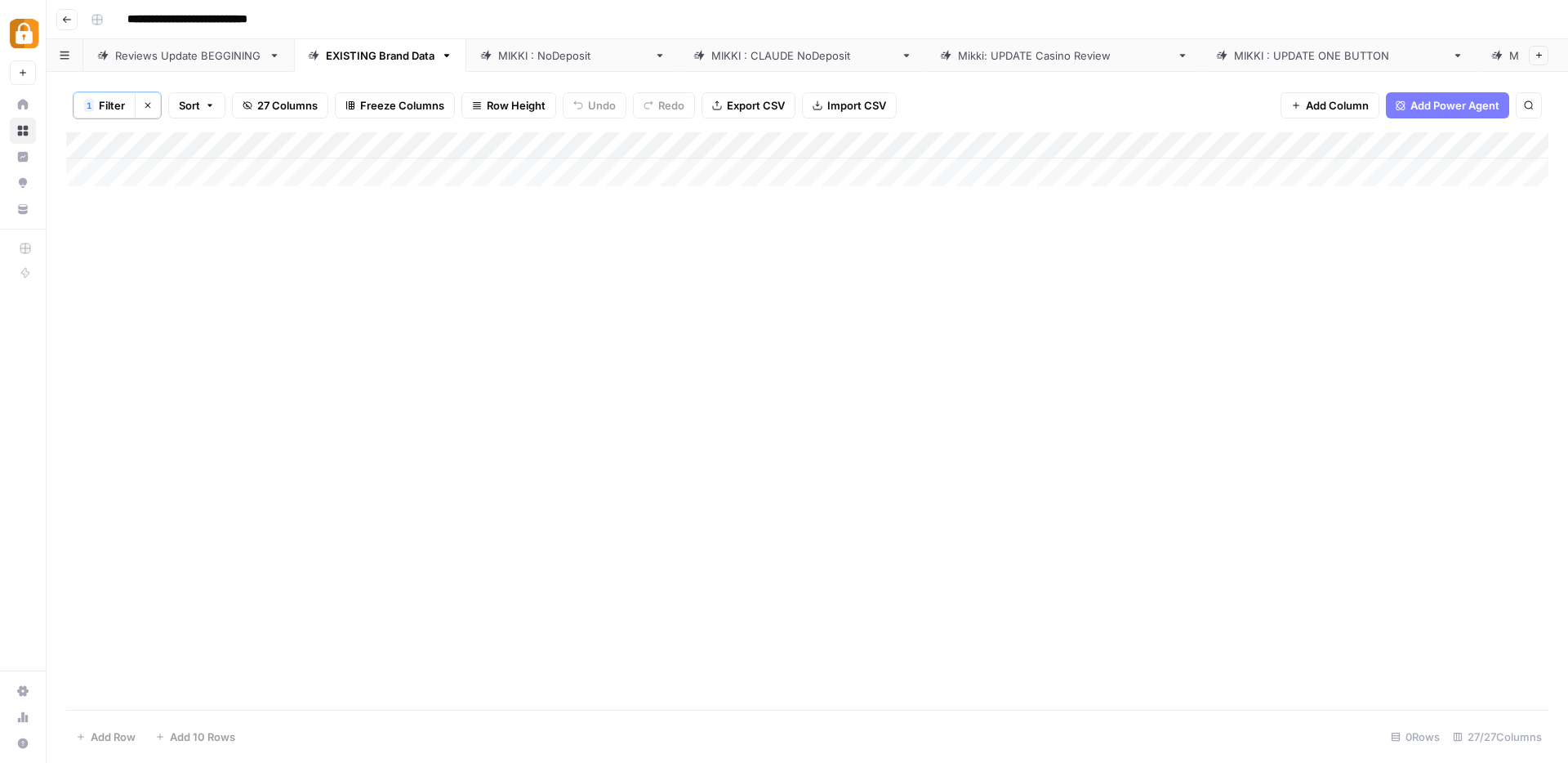
scroll to position [0, 0]
click at [118, 106] on span "Filter" at bounding box center [111, 105] width 26 height 16
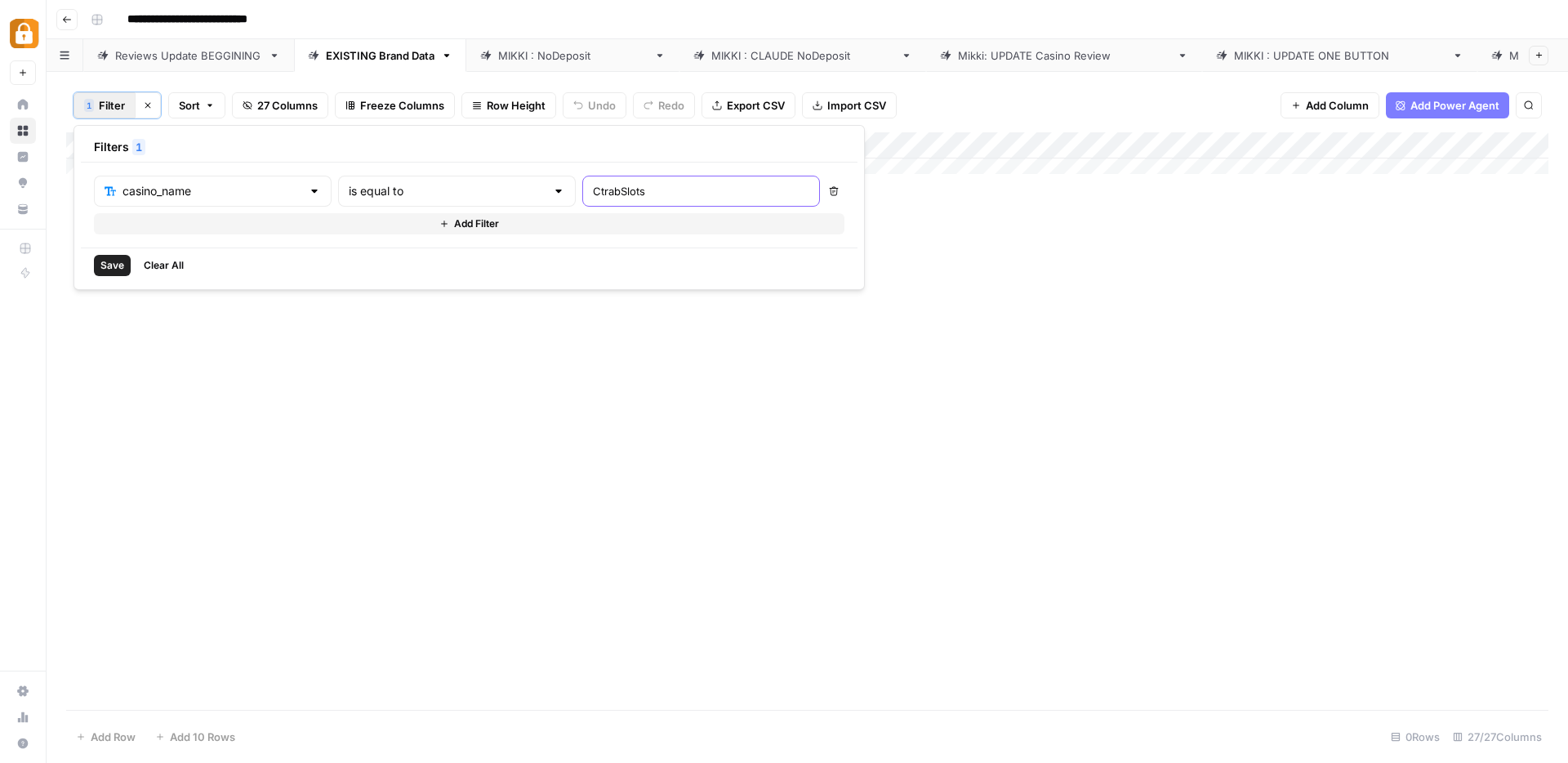
click at [593, 186] on input "CtrabSlots" at bounding box center [701, 191] width 216 height 16
type input "Ctrabslots"
click at [111, 262] on span "Save" at bounding box center [112, 266] width 24 height 15
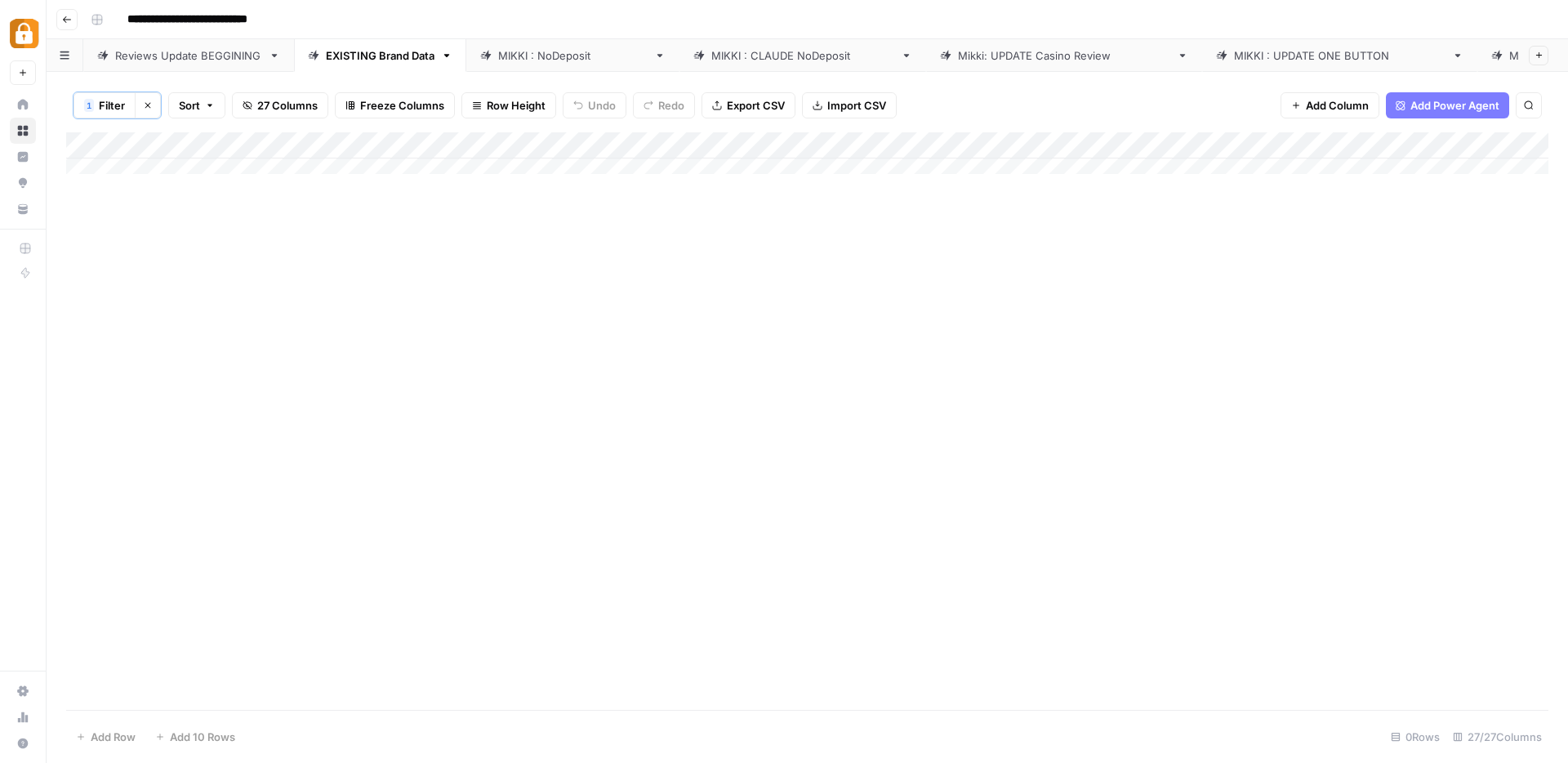
click at [118, 105] on span "Filter" at bounding box center [111, 105] width 26 height 16
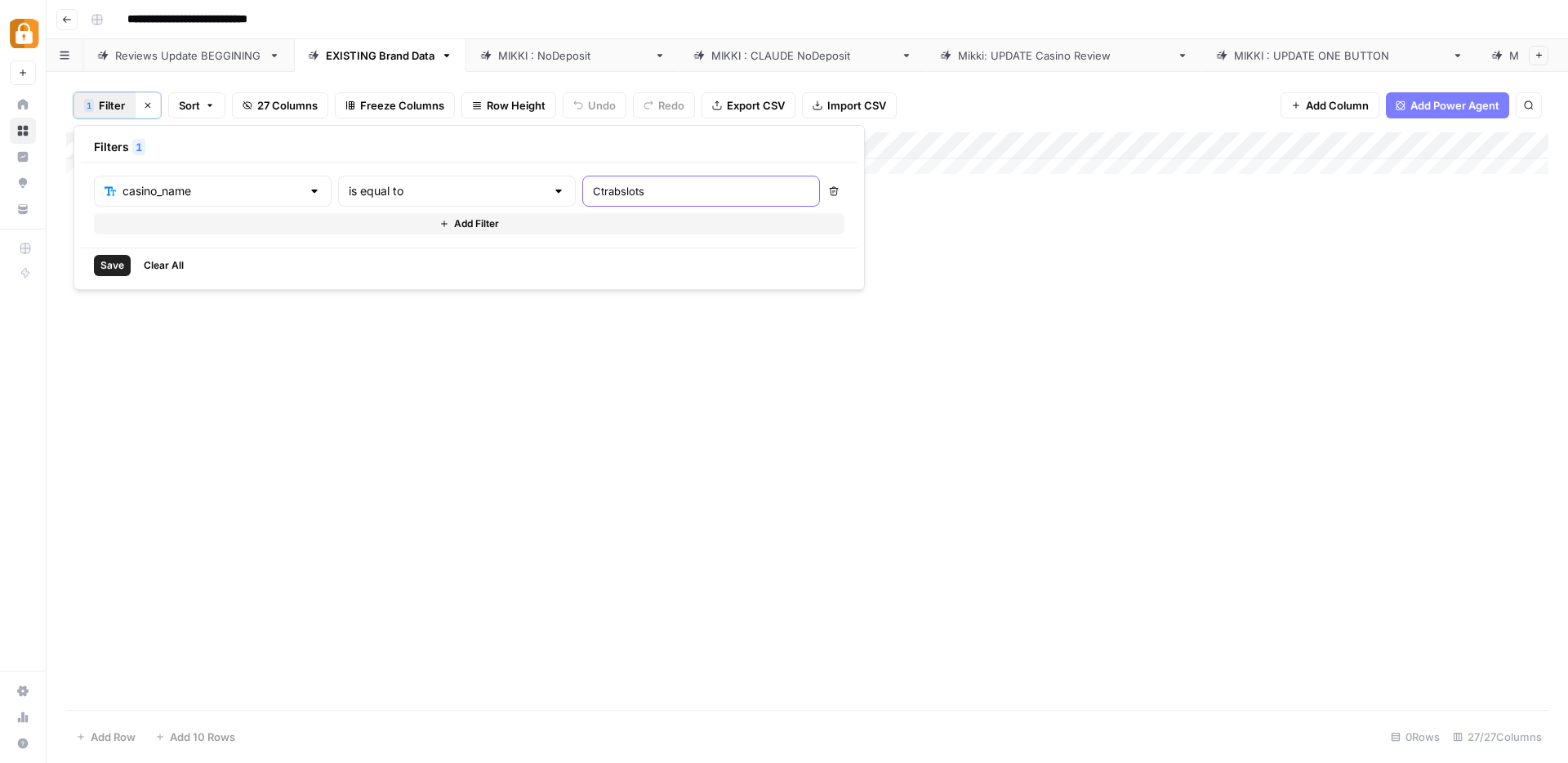
click at [593, 195] on input "Ctrabslots" at bounding box center [701, 191] width 216 height 16
type input "Ctrabslots Casino"
click at [111, 260] on span "Save" at bounding box center [112, 266] width 24 height 15
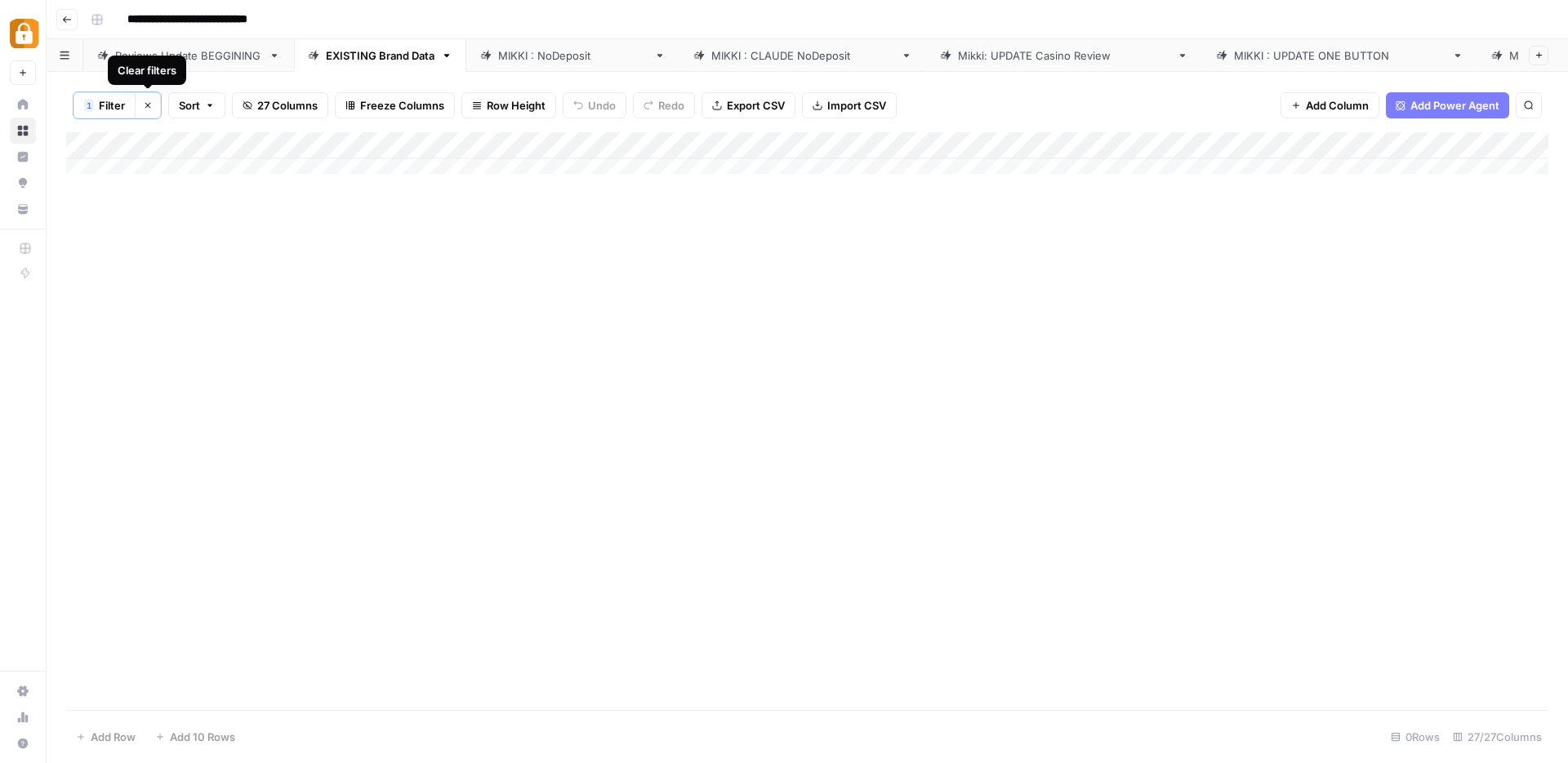
click at [146, 107] on icon "button" at bounding box center [148, 106] width 5 height 5
click at [519, 142] on div "Add Column" at bounding box center [807, 421] width 1482 height 579
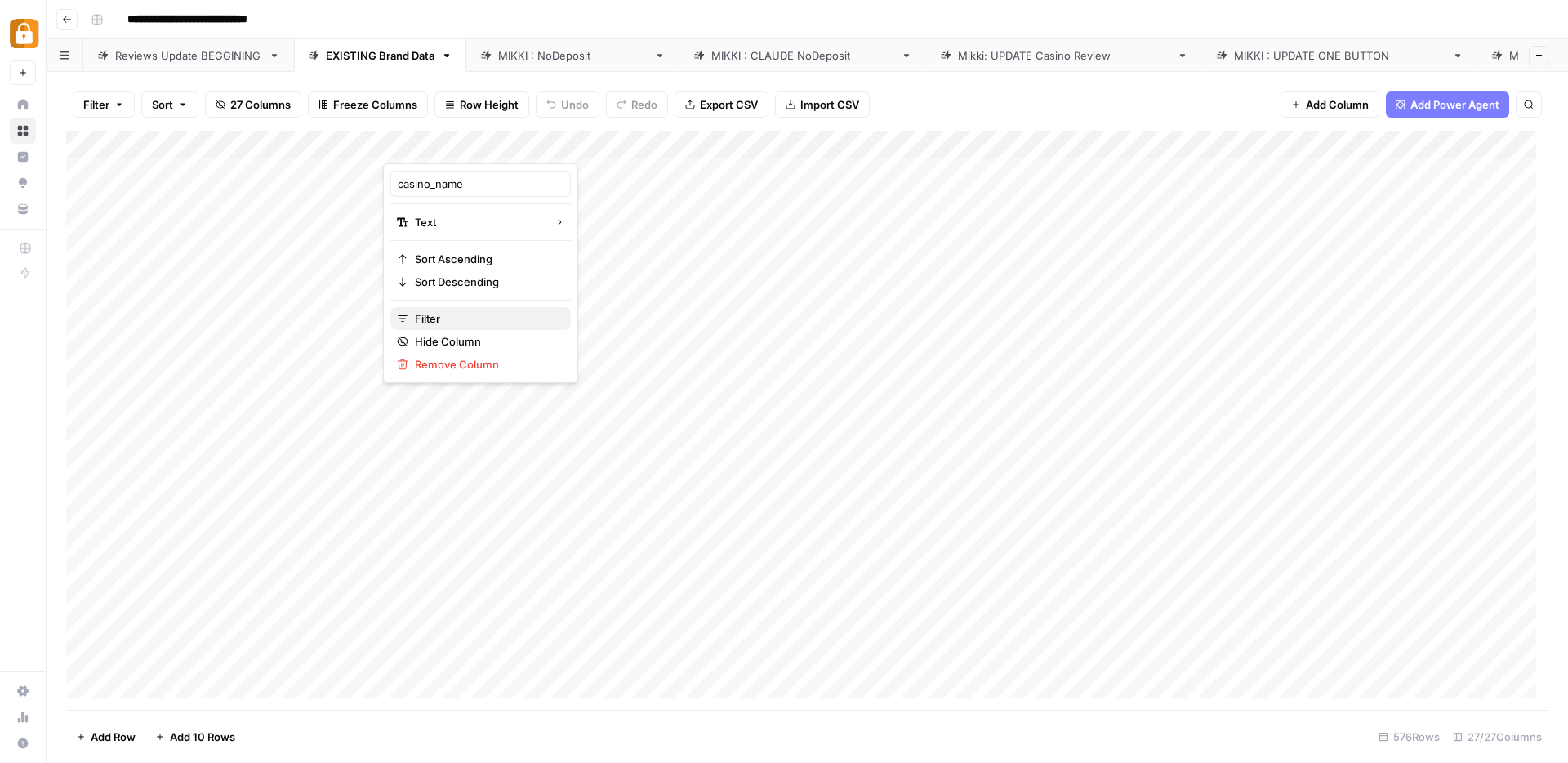
click at [424, 316] on span "Filter" at bounding box center [486, 318] width 143 height 16
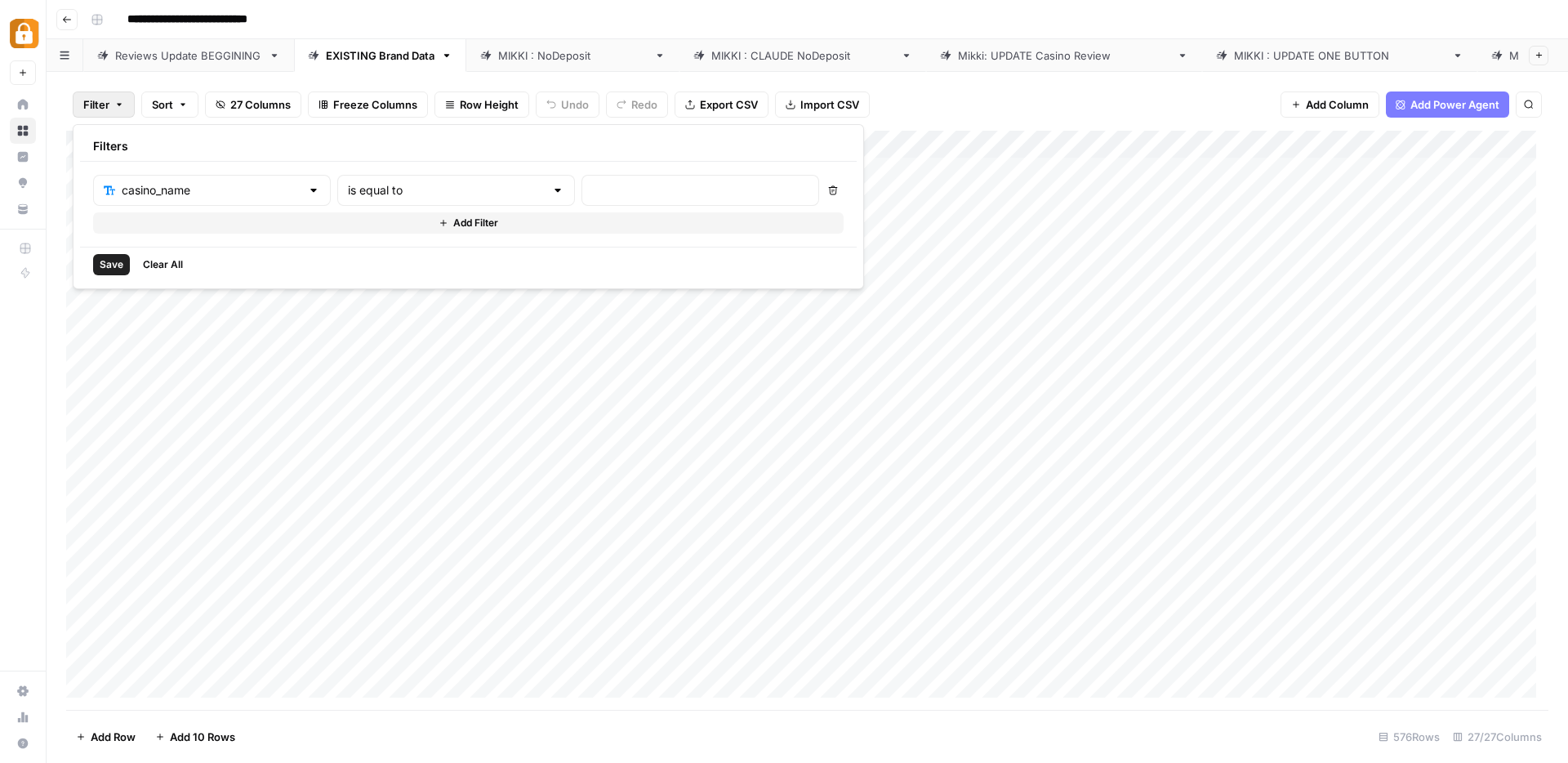
click at [172, 105] on span "Sort" at bounding box center [163, 104] width 21 height 16
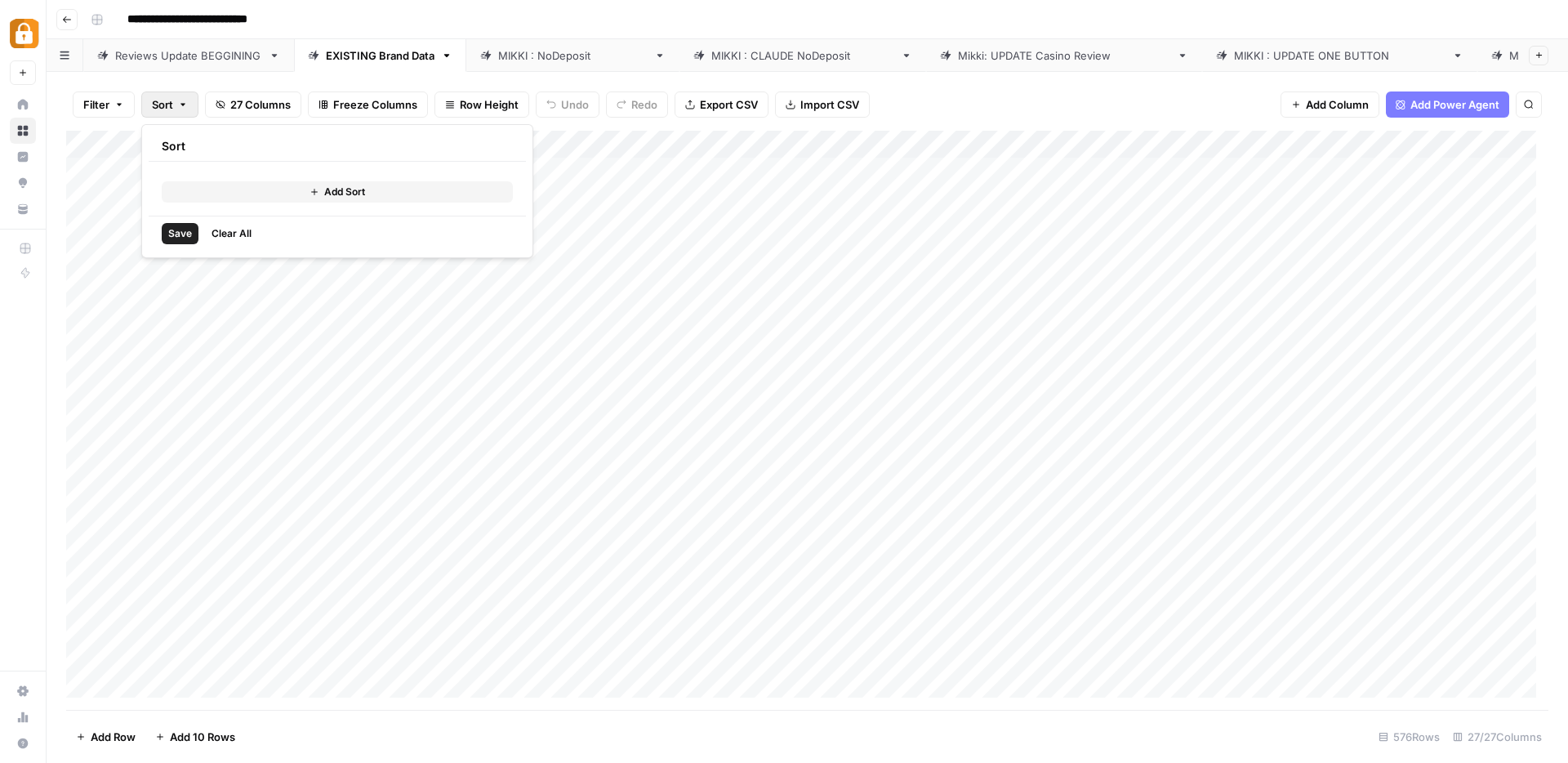
click at [301, 188] on button "Add Sort" at bounding box center [338, 193] width 351 height 21
click at [318, 186] on input "text" at bounding box center [291, 188] width 166 height 16
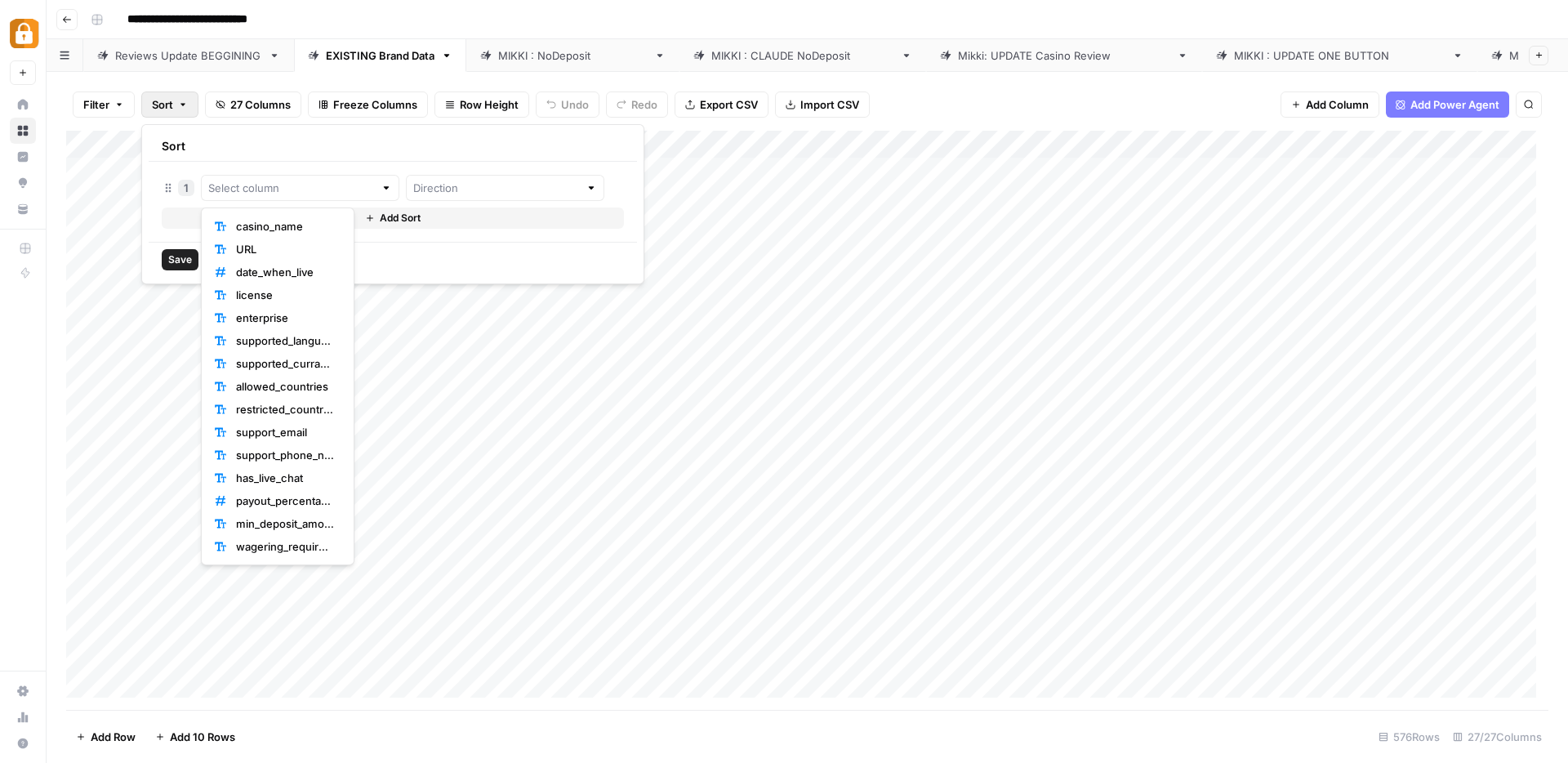
click at [285, 232] on span "casino_name" at bounding box center [285, 226] width 98 height 16
type input "casino_name"
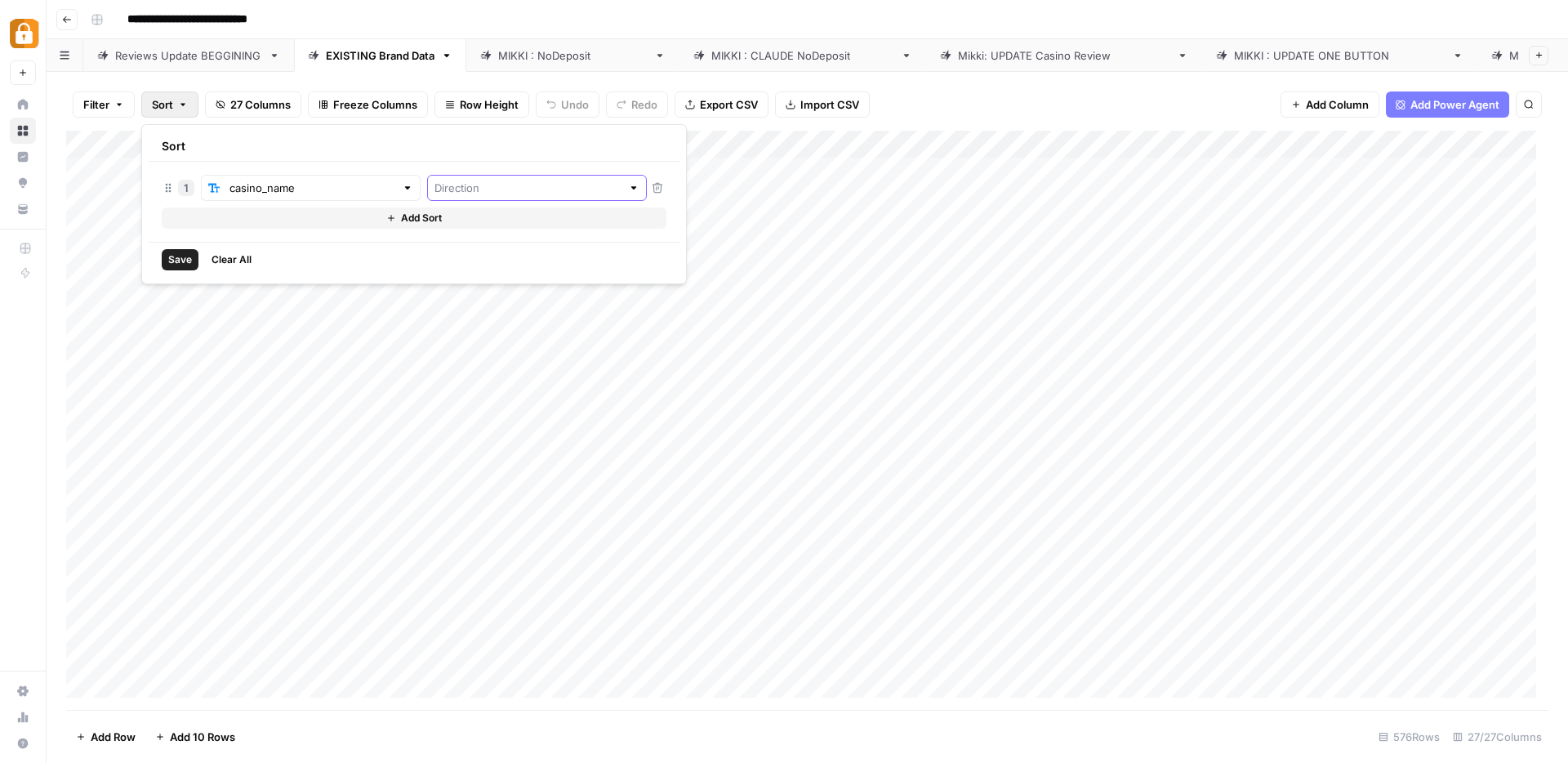
click at [435, 186] on input "text" at bounding box center [528, 188] width 187 height 16
click at [411, 224] on span "Ascending" at bounding box center [467, 226] width 141 height 16
type input "Ascending"
click at [183, 252] on span "Save" at bounding box center [180, 259] width 24 height 15
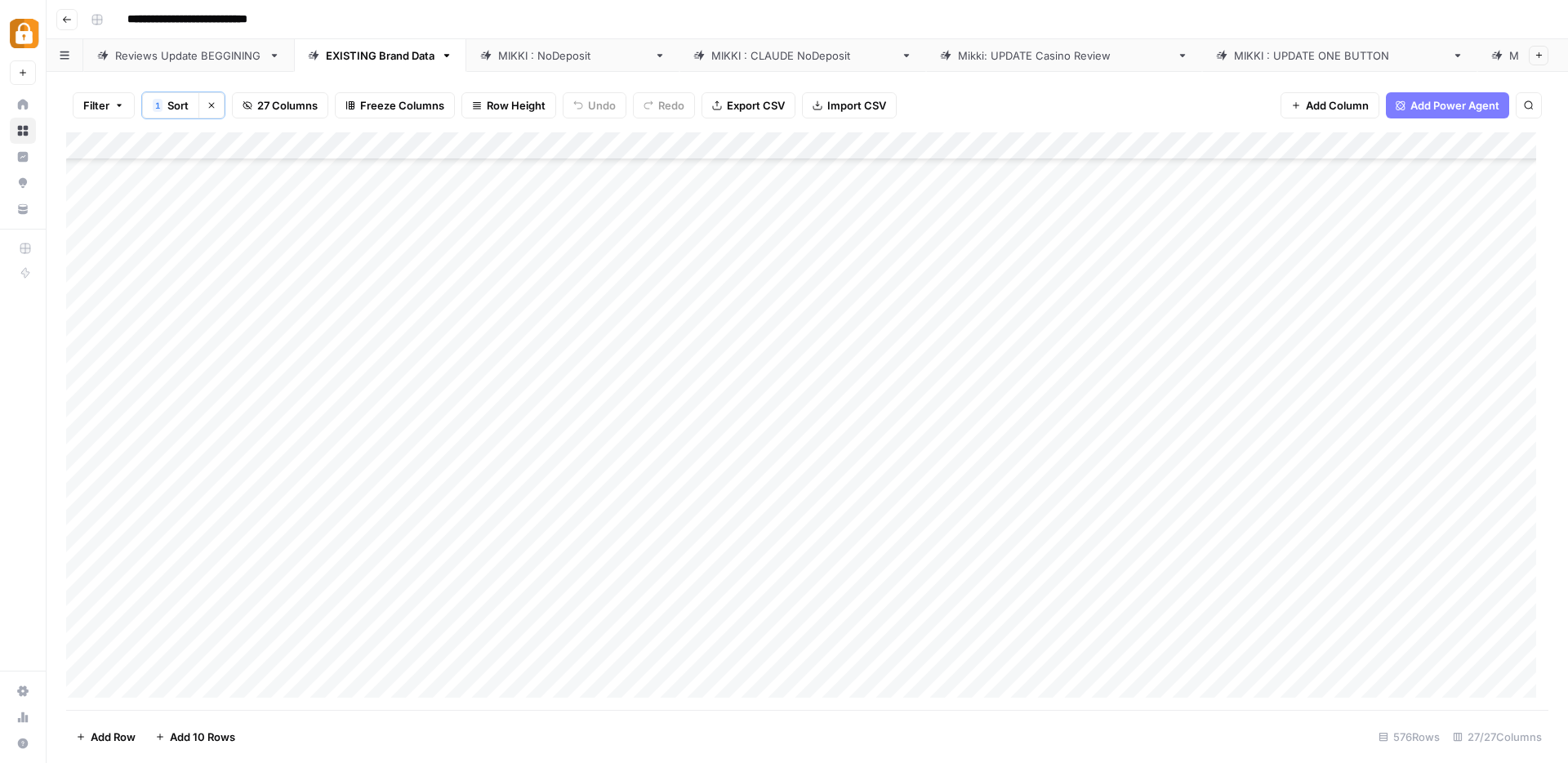
scroll to position [3306, 0]
